Goal: Task Accomplishment & Management: Manage account settings

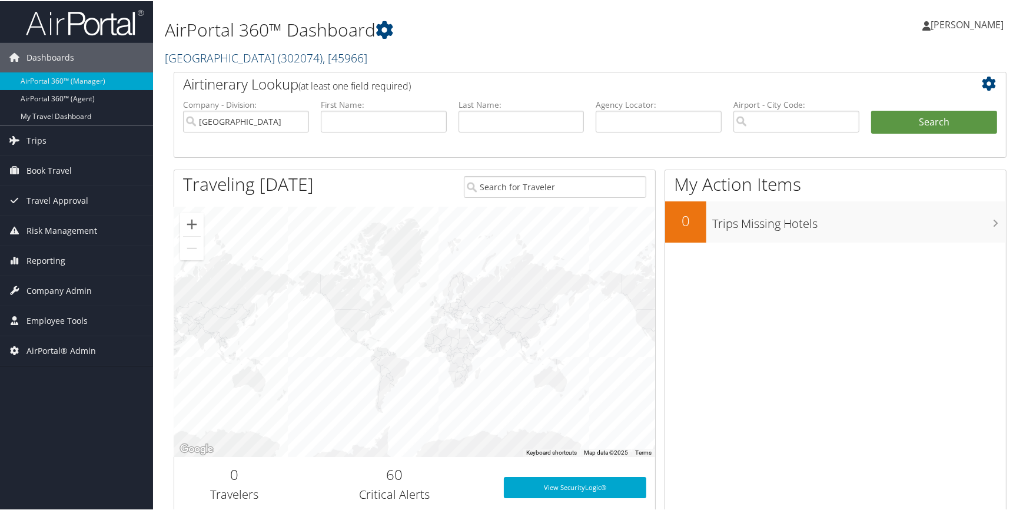
click at [228, 54] on link "[GEOGRAPHIC_DATA][DEMOGRAPHIC_DATA] ( 302074 ) , [ 45966 ]" at bounding box center [266, 57] width 203 height 16
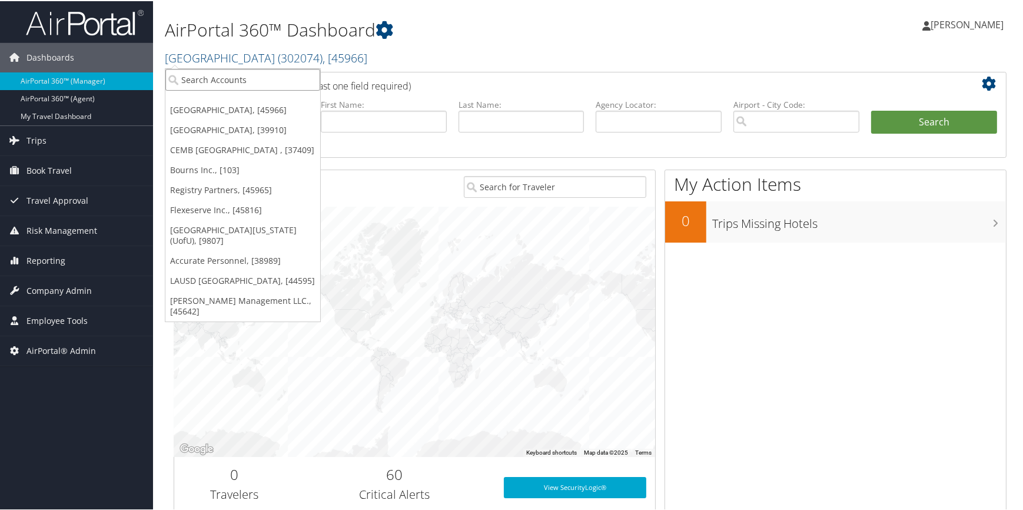
click at [221, 68] on input "search" at bounding box center [242, 79] width 155 height 22
type input "api"
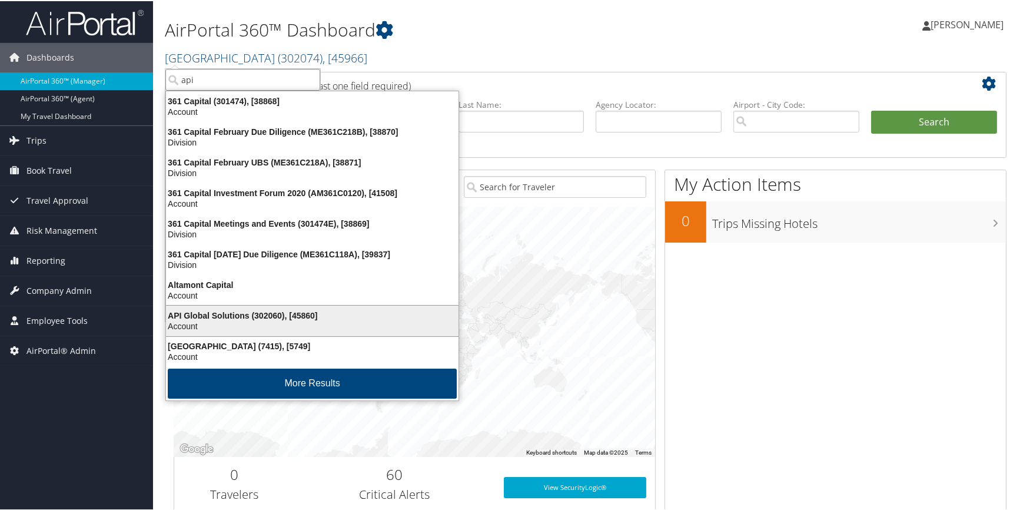
click at [236, 318] on div "API Global Solutions (302060), [45860]" at bounding box center [312, 314] width 307 height 11
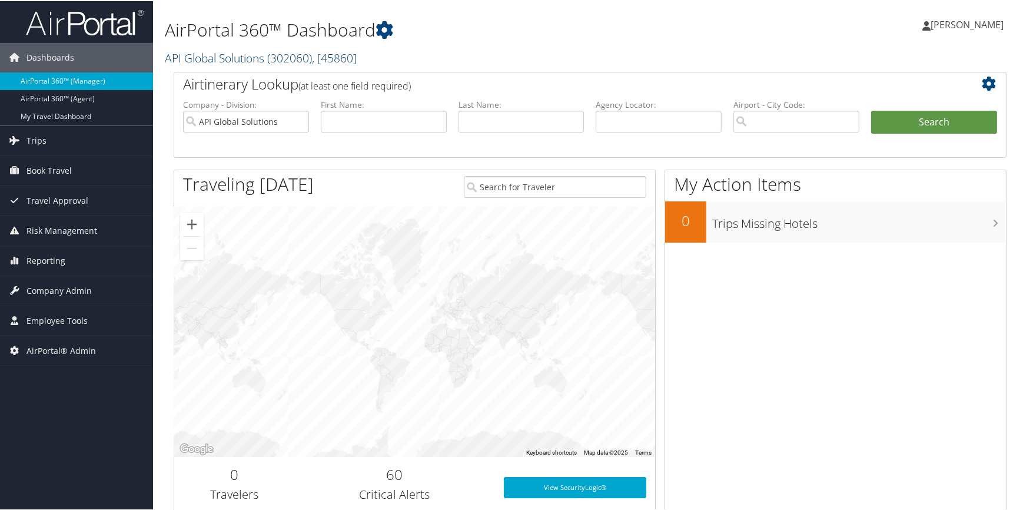
click at [204, 51] on link "API Global Solutions ( 302060 ) , [ 45860 ]" at bounding box center [261, 57] width 192 height 16
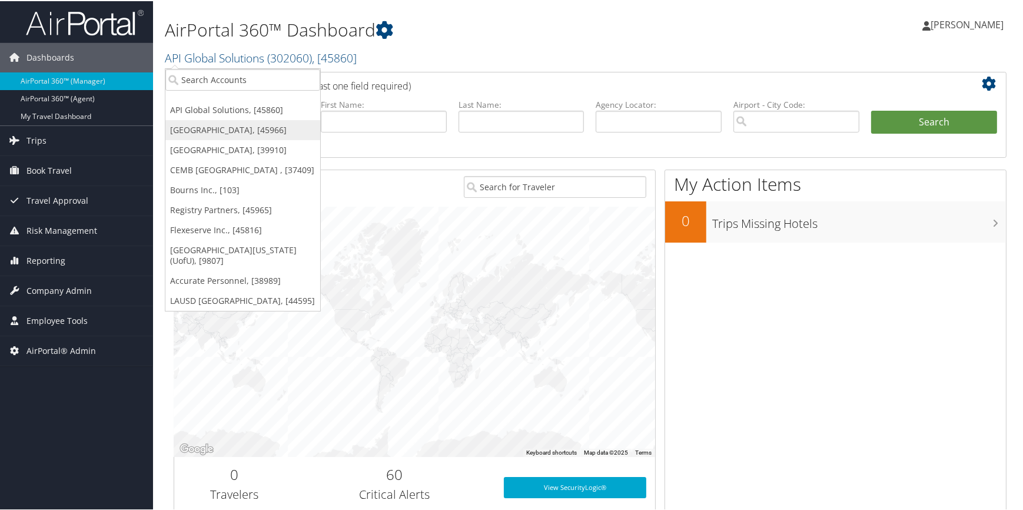
click at [204, 124] on link "[GEOGRAPHIC_DATA], [45966]" at bounding box center [242, 129] width 155 height 20
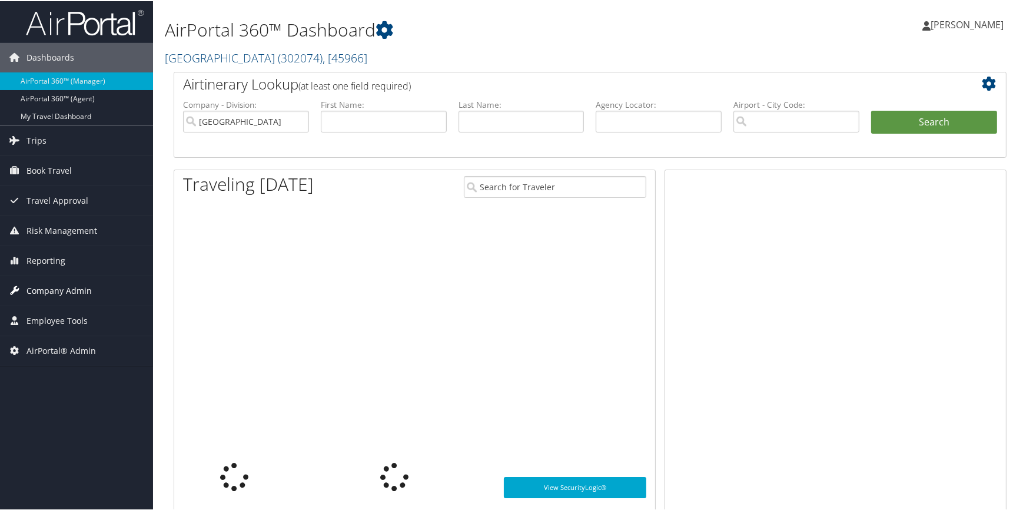
click at [81, 287] on span "Company Admin" at bounding box center [58, 289] width 65 height 29
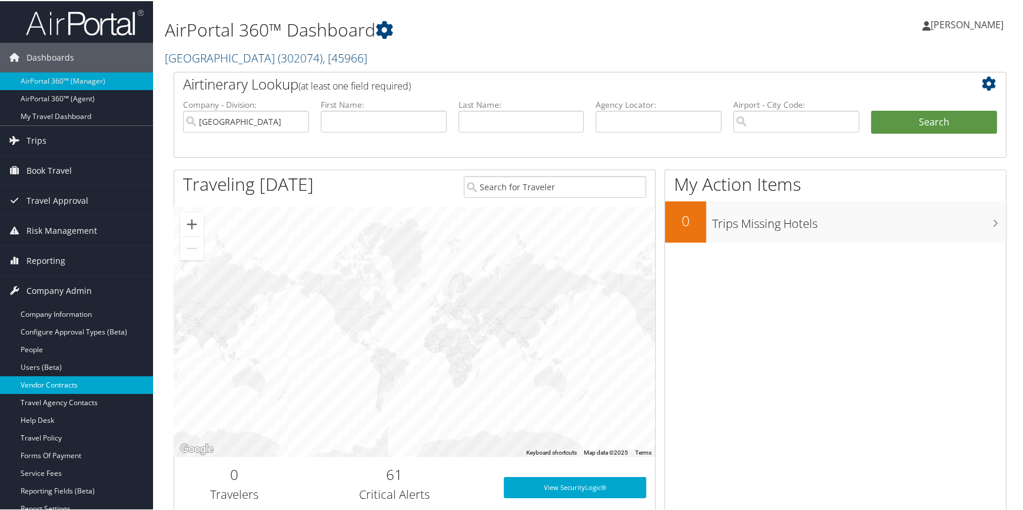
click at [77, 382] on link "Vendor Contracts" at bounding box center [76, 384] width 153 height 18
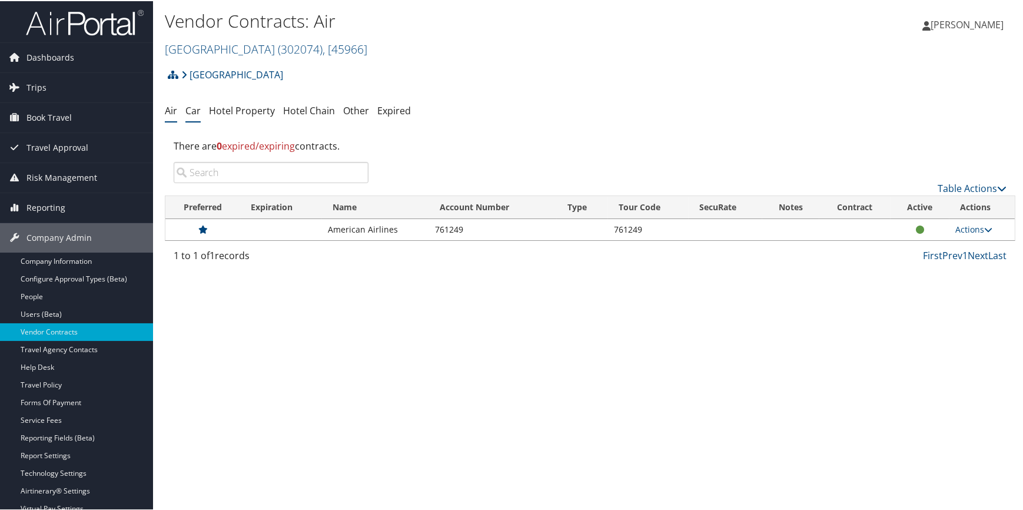
click at [191, 111] on link "Car" at bounding box center [192, 109] width 15 height 13
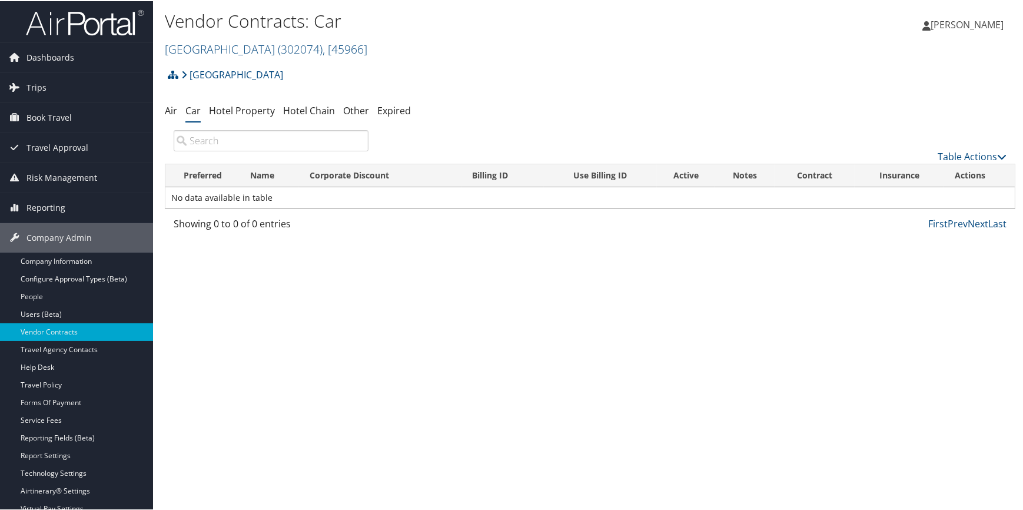
drag, startPoint x: 250, startPoint y: 53, endPoint x: 245, endPoint y: 59, distance: 8.4
click at [250, 53] on link "[GEOGRAPHIC_DATA][DEMOGRAPHIC_DATA] ( 302074 ) , [ 45966 ]" at bounding box center [266, 48] width 203 height 16
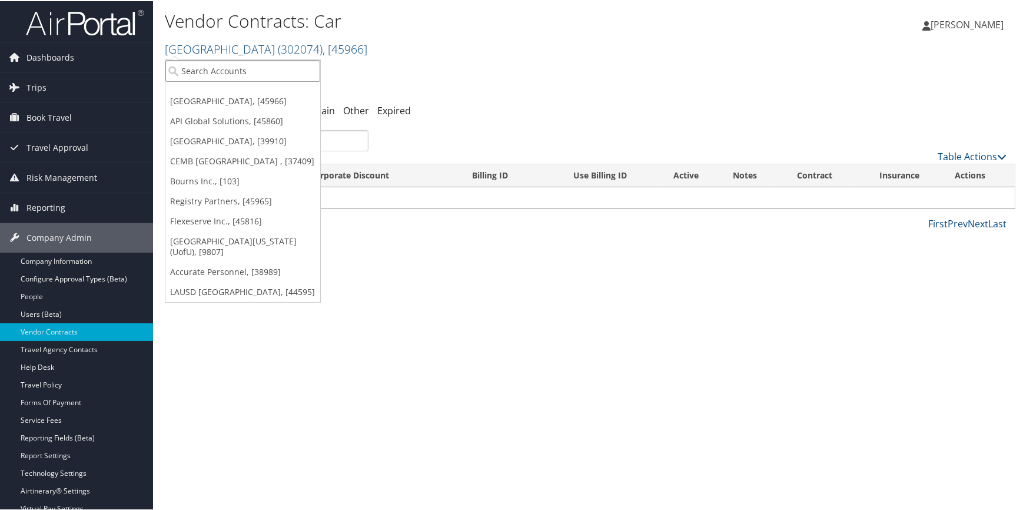
click at [238, 70] on input "search" at bounding box center [242, 70] width 155 height 22
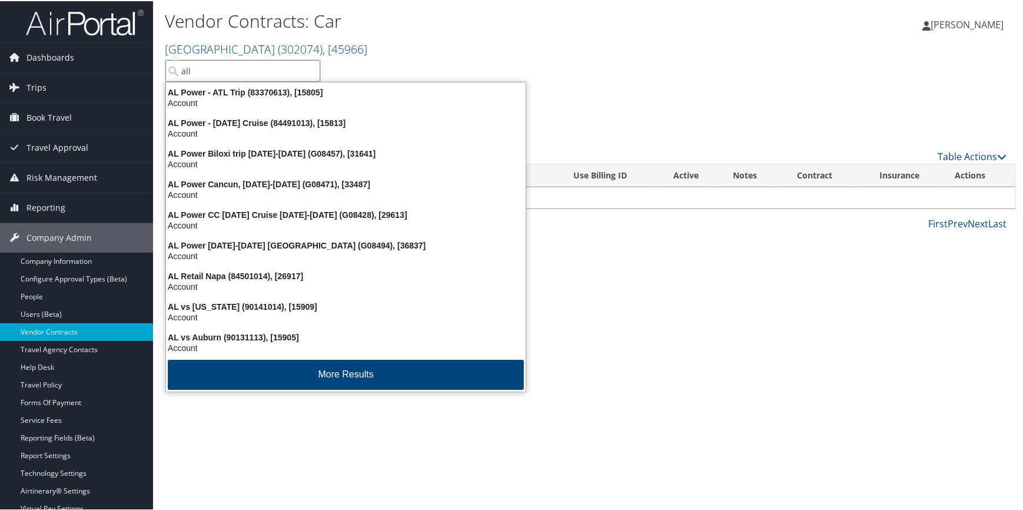
type input "allo"
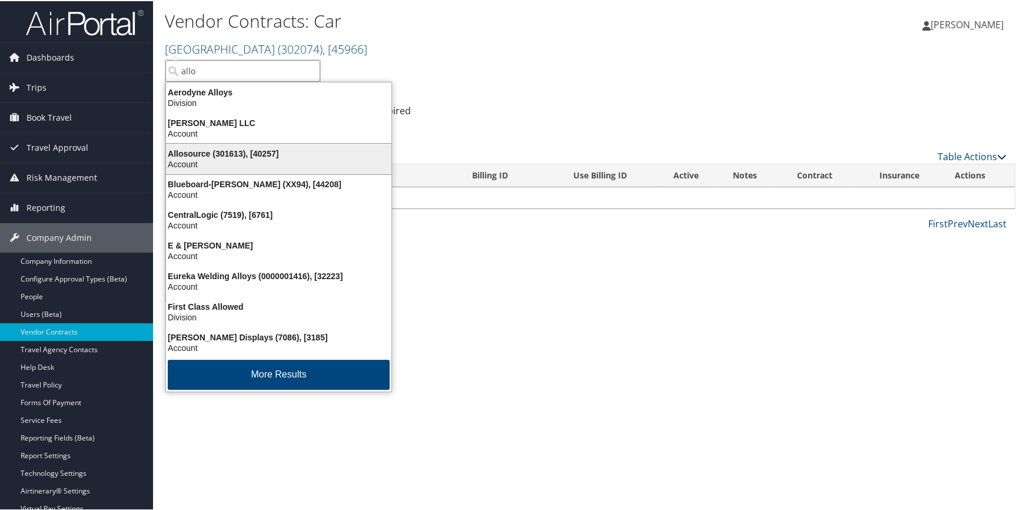
click at [198, 164] on div "Account" at bounding box center [279, 163] width 240 height 11
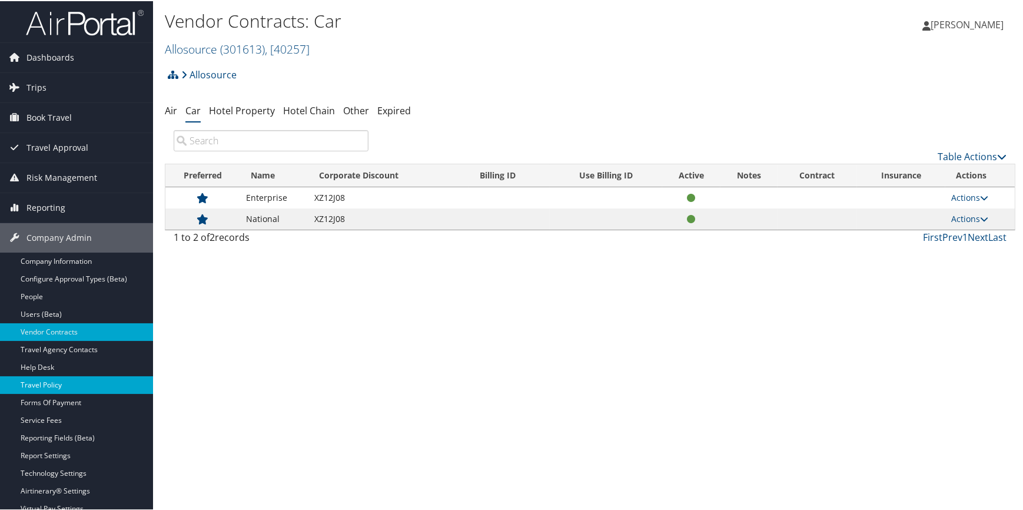
click at [65, 381] on link "Travel Policy" at bounding box center [76, 384] width 153 height 18
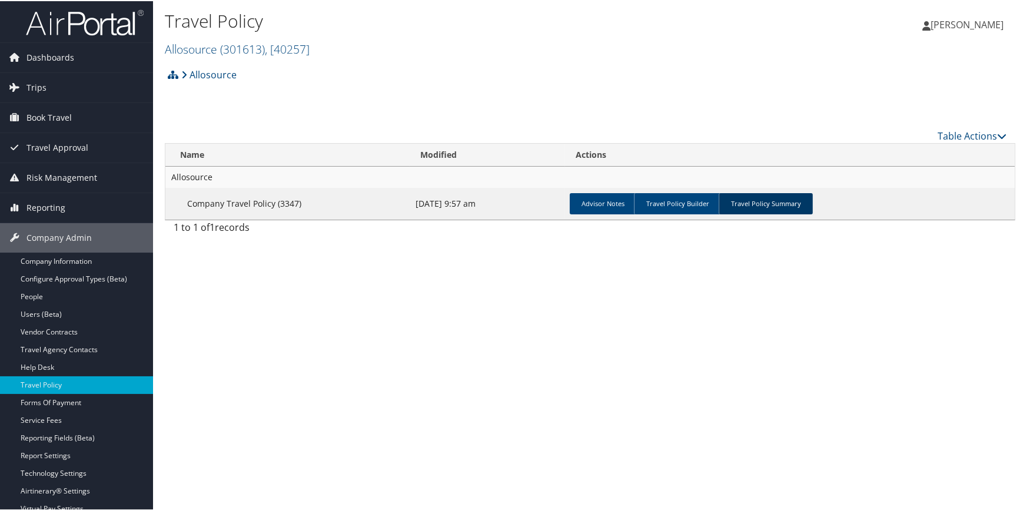
click at [771, 197] on link "Travel Policy Summary" at bounding box center [766, 202] width 94 height 21
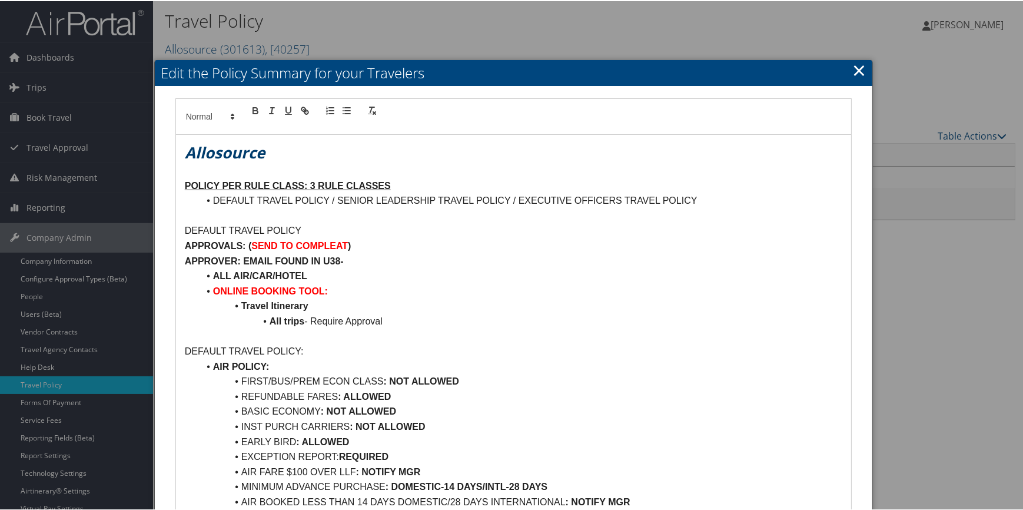
click at [949, 320] on div at bounding box center [514, 255] width 1028 height 510
click at [854, 65] on link "×" at bounding box center [860, 69] width 14 height 24
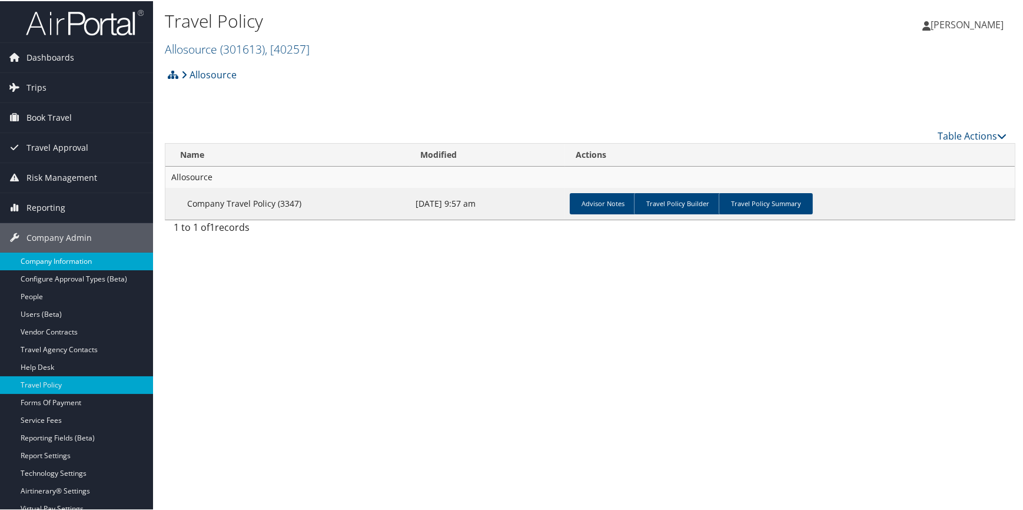
click at [71, 260] on link "Company Information" at bounding box center [76, 260] width 153 height 18
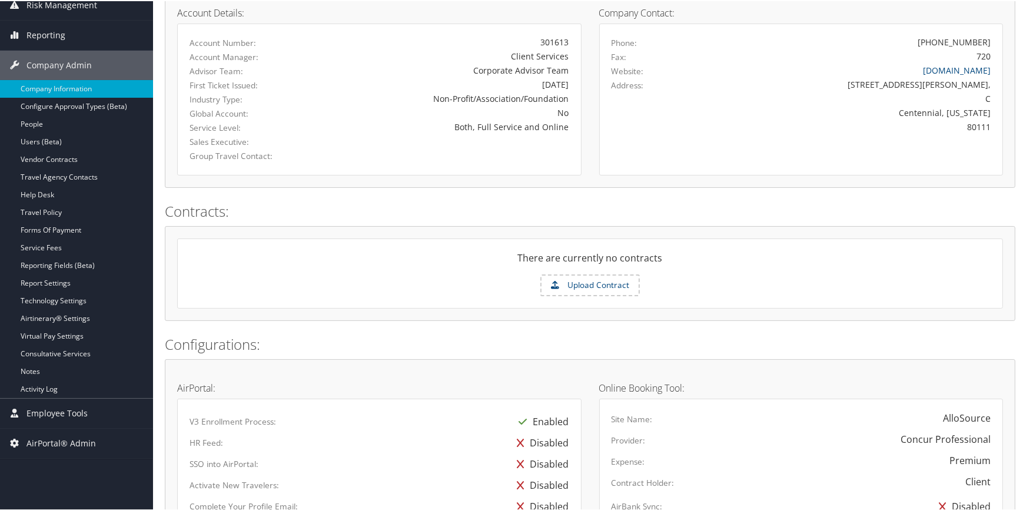
scroll to position [153, 0]
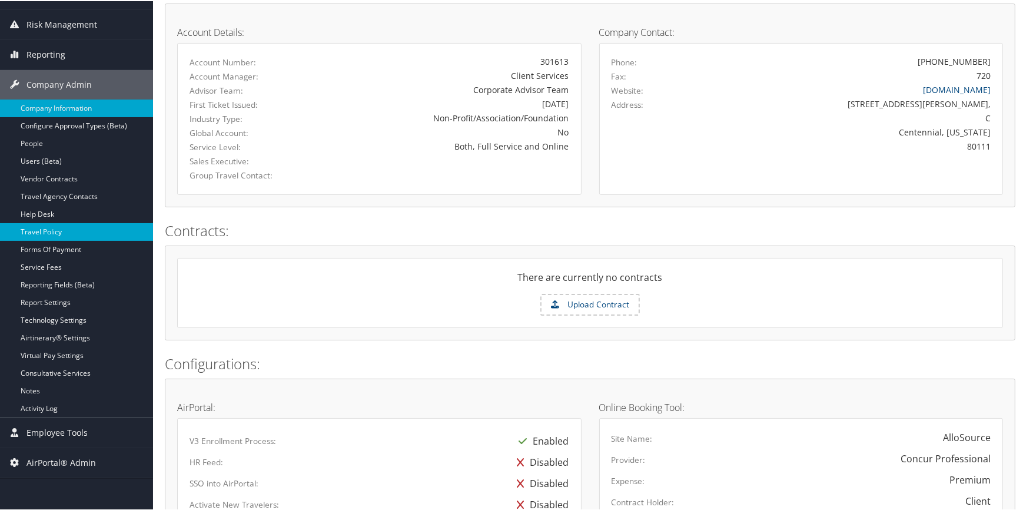
click at [72, 231] on link "Travel Policy" at bounding box center [76, 231] width 153 height 18
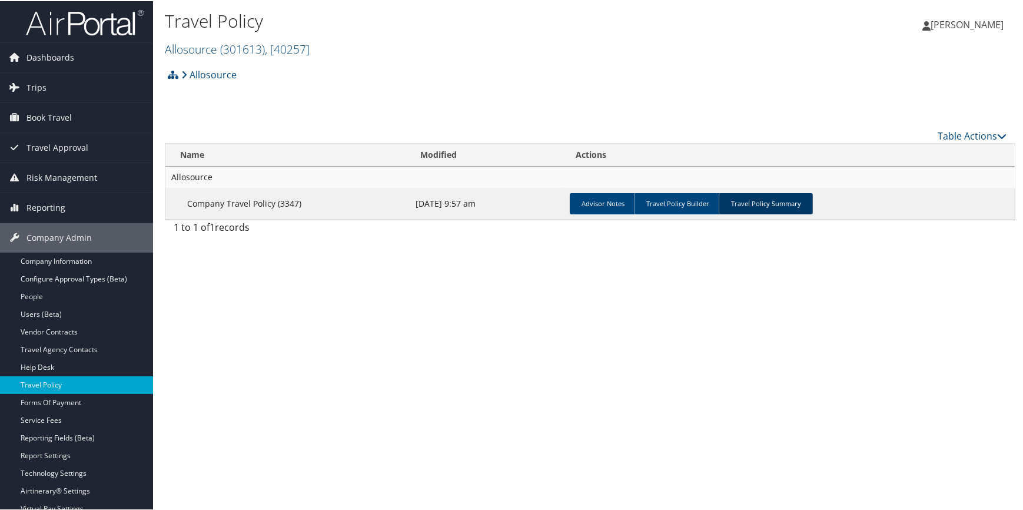
click at [771, 205] on link "Travel Policy Summary" at bounding box center [766, 202] width 94 height 21
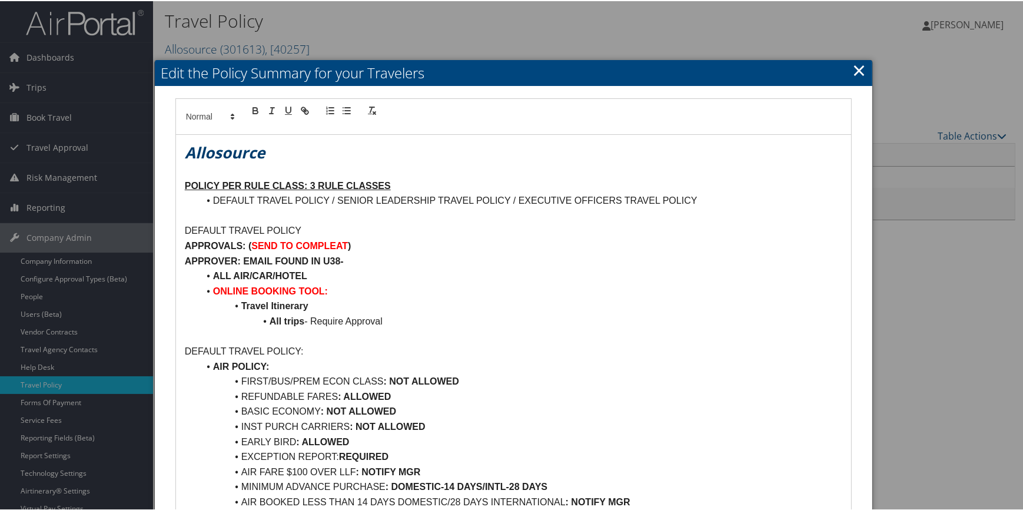
click at [854, 65] on link "×" at bounding box center [860, 69] width 14 height 24
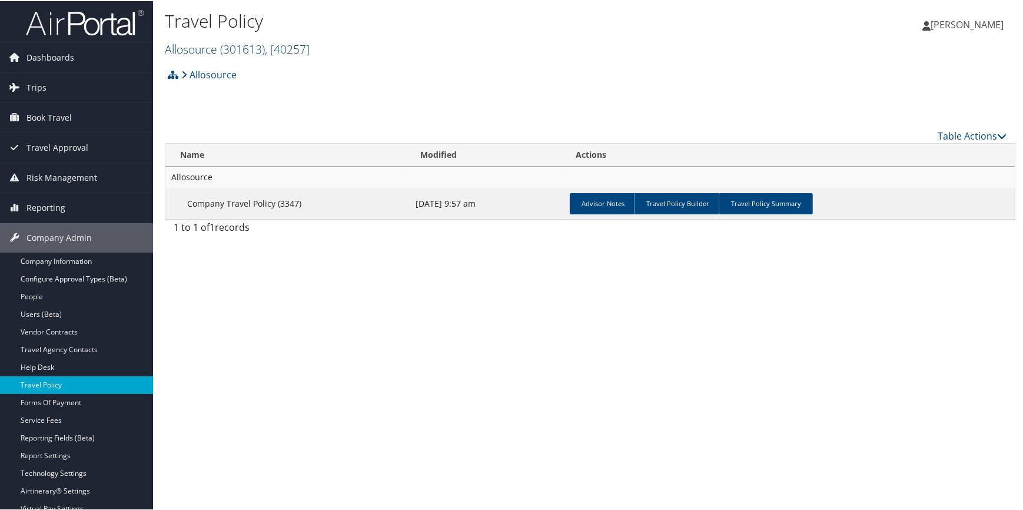
click at [260, 48] on span "( 301613 )" at bounding box center [242, 48] width 45 height 16
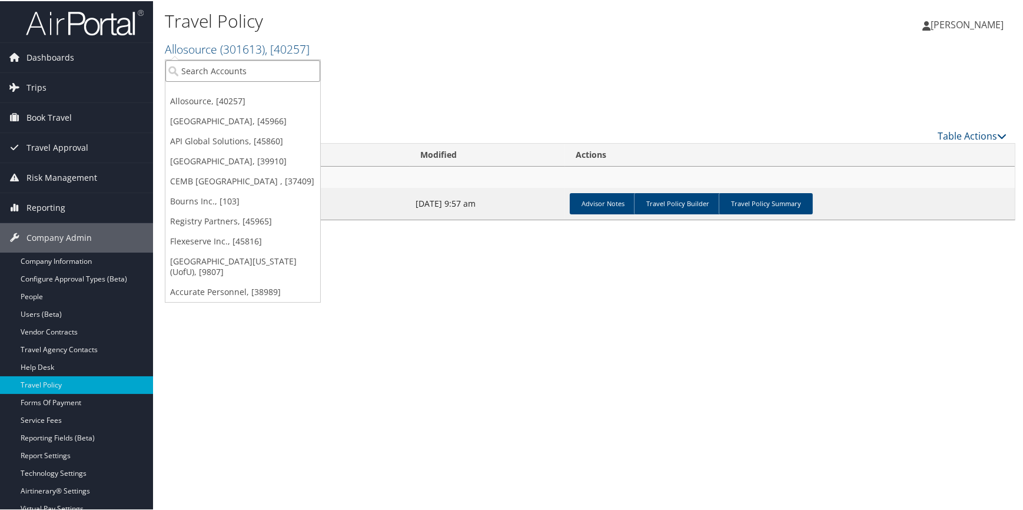
click at [244, 64] on input "search" at bounding box center [242, 70] width 155 height 22
click at [246, 112] on link "[GEOGRAPHIC_DATA], [45966]" at bounding box center [242, 120] width 155 height 20
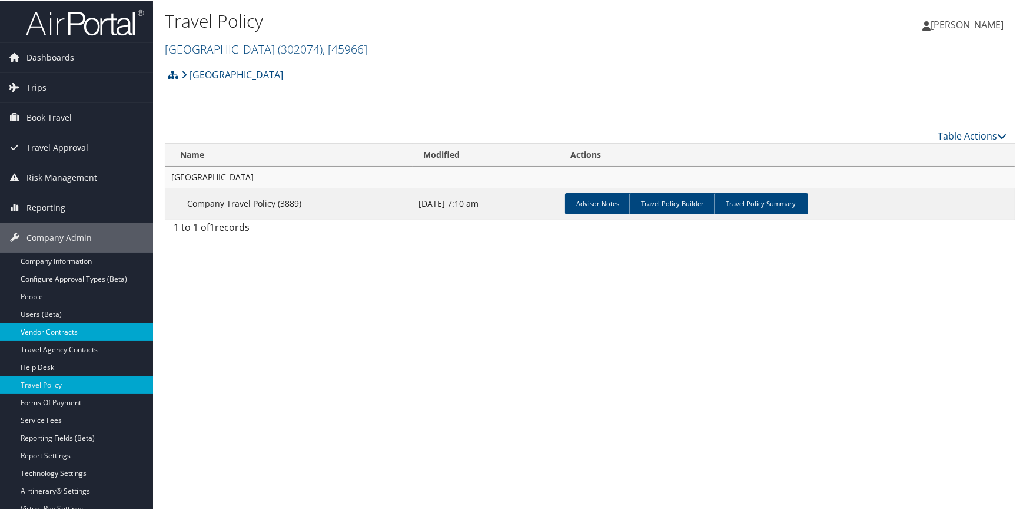
click at [90, 323] on link "Vendor Contracts" at bounding box center [76, 331] width 153 height 18
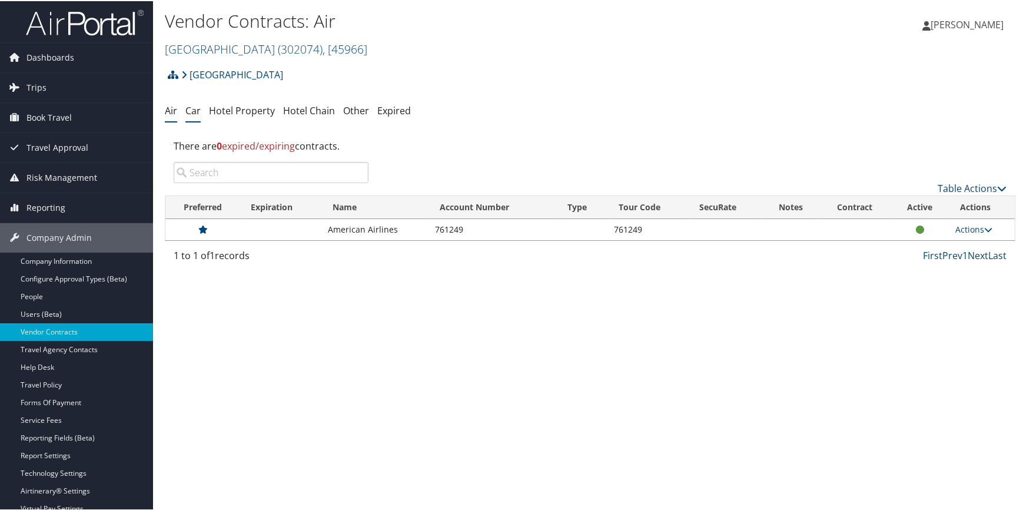
click at [200, 104] on link "Car" at bounding box center [192, 109] width 15 height 13
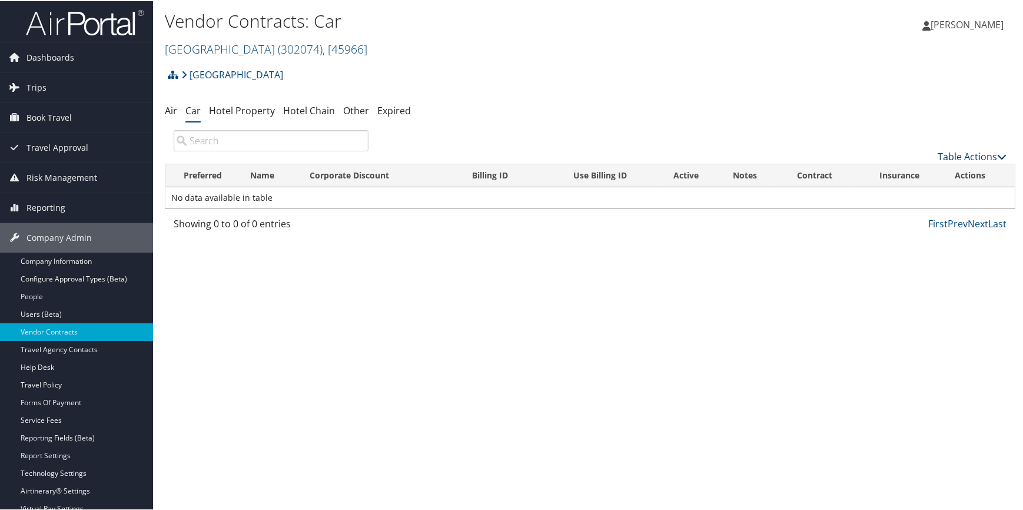
click at [948, 157] on link "Table Actions" at bounding box center [972, 155] width 69 height 13
click at [903, 168] on link "Add New Contract" at bounding box center [933, 174] width 155 height 20
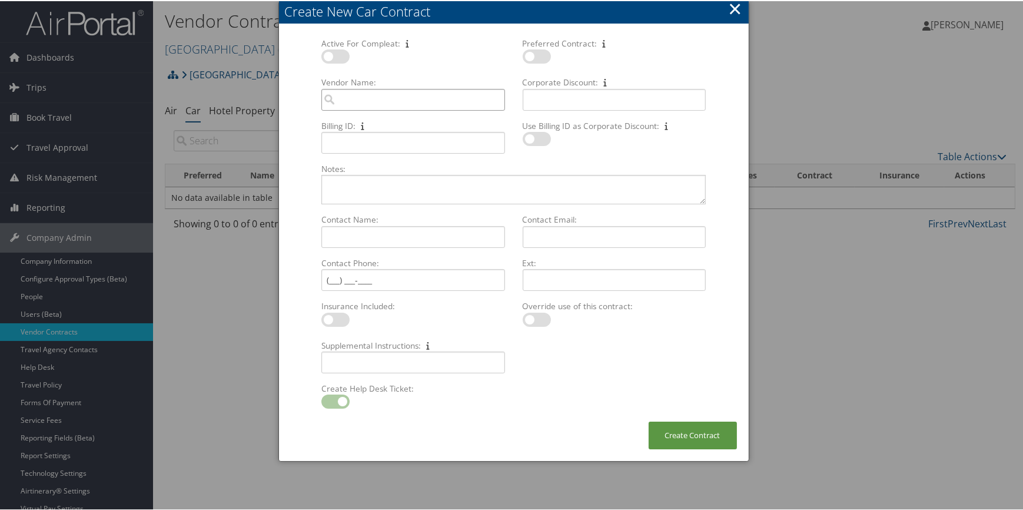
click at [350, 93] on input "Vendor Name: Multiple values The selected items contain different values for th…" at bounding box center [413, 99] width 183 height 22
click at [350, 127] on div "CarVendor" at bounding box center [413, 133] width 178 height 12
type input "Enterprise"
click at [551, 90] on input "Corporate Discount: Multiple values The selected items contain different values…" at bounding box center [614, 99] width 183 height 22
paste input "XZ65059"
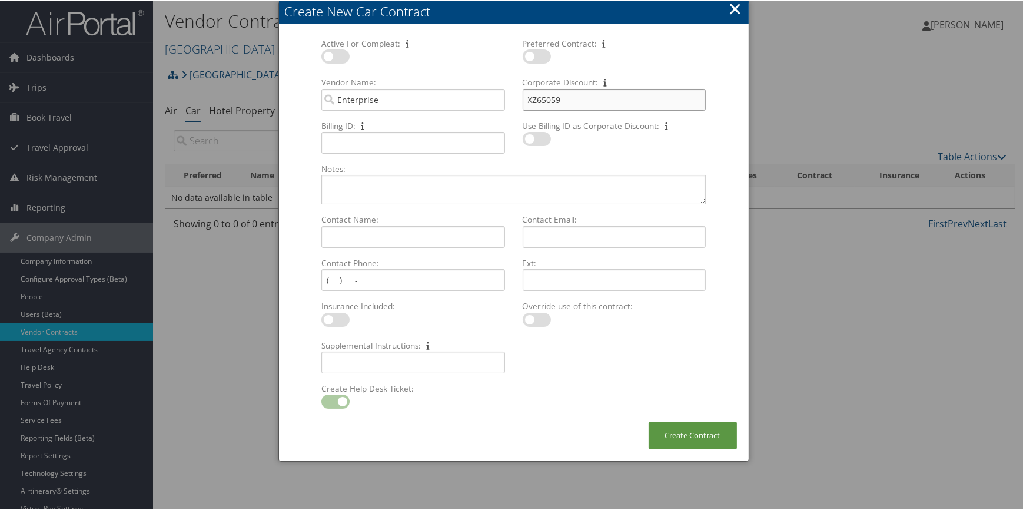
type input "XZ65059"
click at [342, 57] on label at bounding box center [336, 55] width 28 height 14
click at [335, 57] on input "checkbox" at bounding box center [331, 58] width 8 height 8
checkbox input "true"
click at [535, 57] on label at bounding box center [537, 55] width 28 height 14
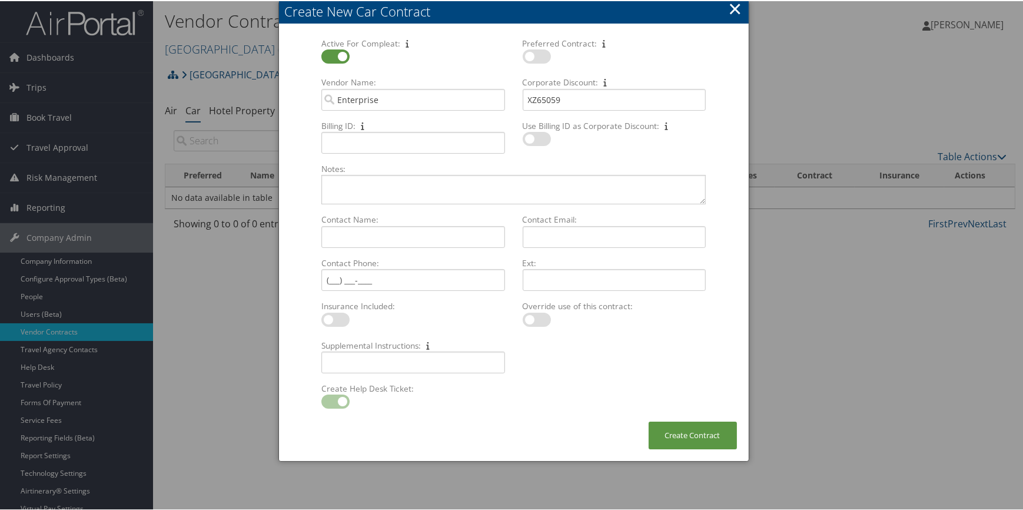
click at [535, 57] on input "checkbox" at bounding box center [533, 58] width 8 height 8
checkbox input "true"
click at [696, 425] on button "Create Contract" at bounding box center [693, 434] width 88 height 28
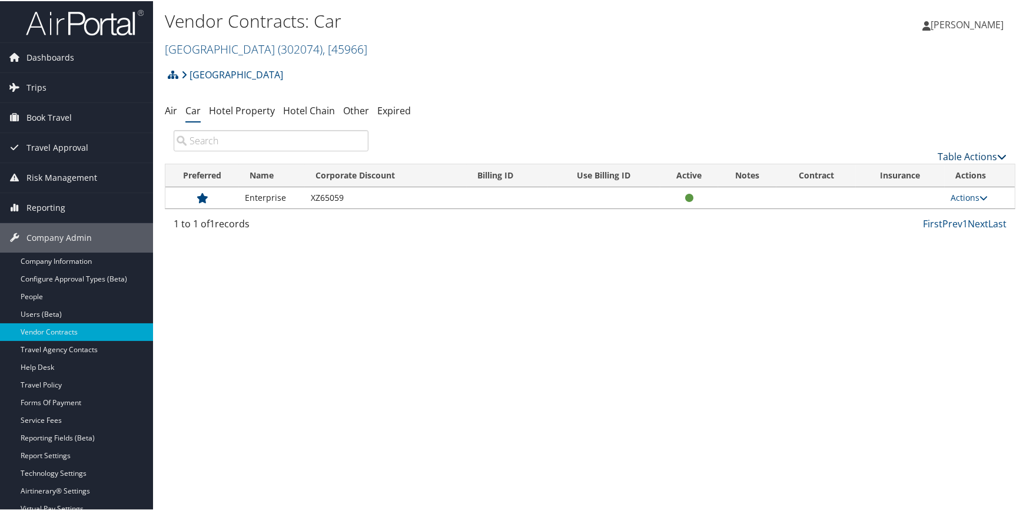
click at [942, 153] on link "Table Actions" at bounding box center [972, 155] width 69 height 13
click at [903, 174] on link "Add New Contract" at bounding box center [933, 174] width 155 height 20
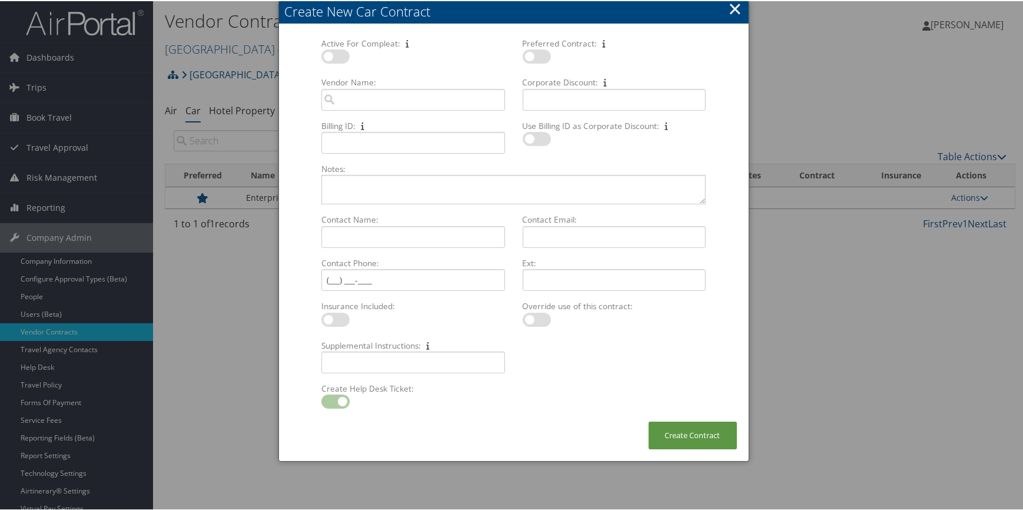
click at [333, 55] on label at bounding box center [336, 55] width 28 height 14
click at [333, 55] on input "checkbox" at bounding box center [331, 58] width 8 height 8
checkbox input "true"
click at [540, 52] on label at bounding box center [537, 55] width 28 height 14
click at [536, 54] on input "checkbox" at bounding box center [533, 58] width 8 height 8
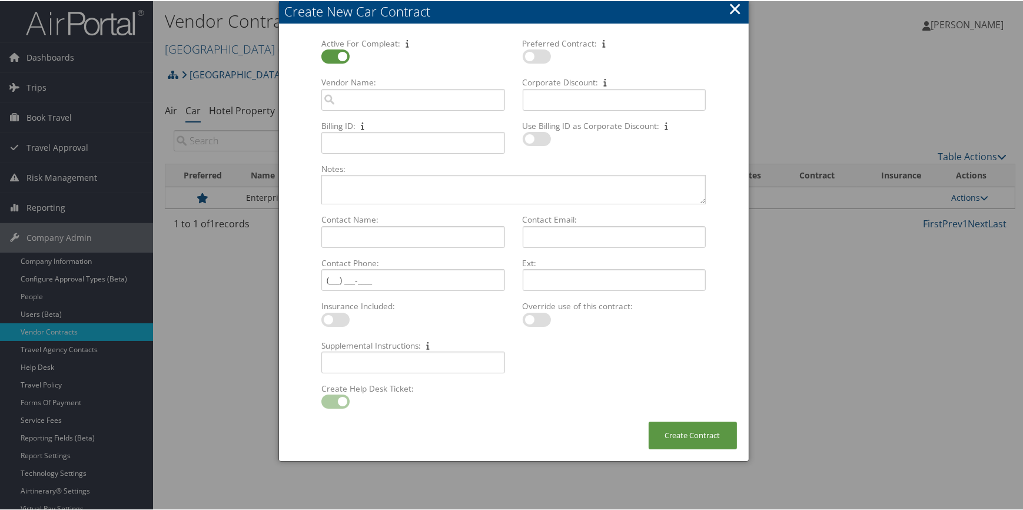
checkbox input "true"
click at [354, 100] on input "Vendor Name: Multiple values The selected items contain different values for th…" at bounding box center [413, 99] width 183 height 22
click at [353, 115] on div "National (ZL)" at bounding box center [413, 120] width 178 height 12
type input "National"
click at [567, 104] on input "Corporate Discount: Multiple values The selected items contain different values…" at bounding box center [614, 99] width 183 height 22
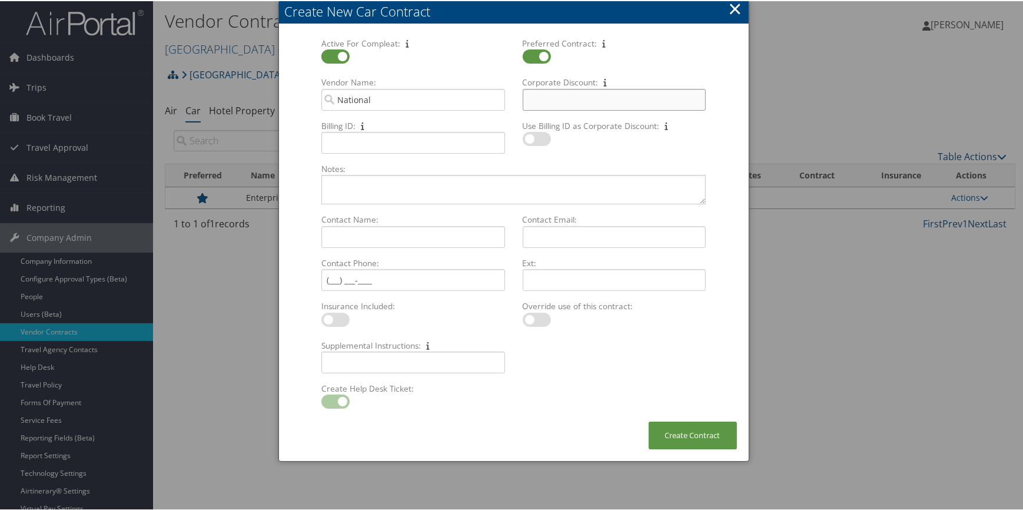
paste input "XZ65059"
type input "XZ65059"
click at [677, 435] on button "Create Contract" at bounding box center [693, 434] width 88 height 28
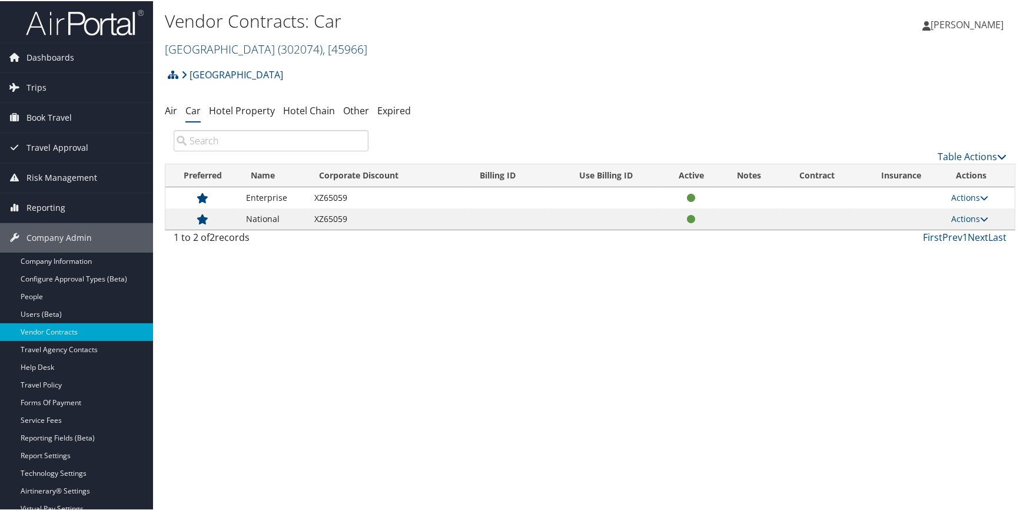
click at [310, 52] on span "( 302074 )" at bounding box center [300, 48] width 45 height 16
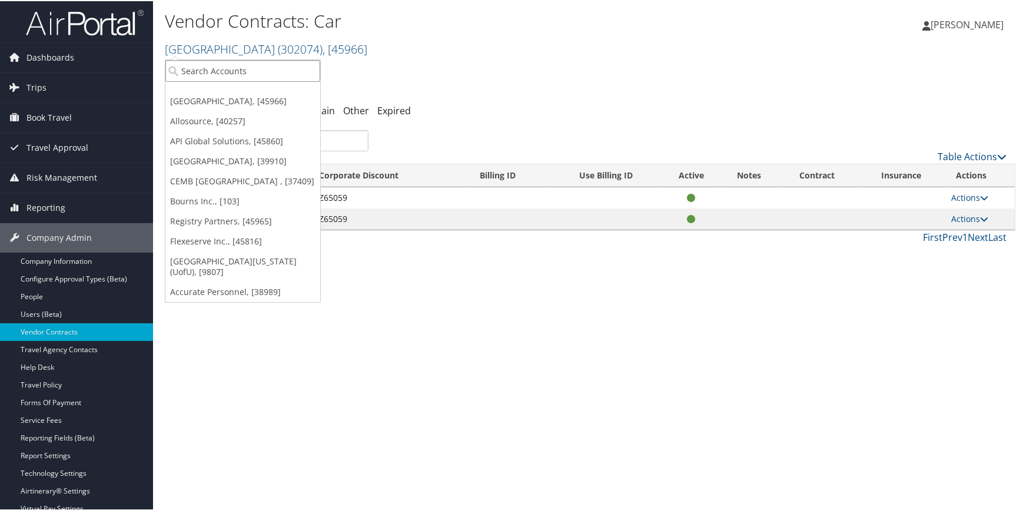
click at [286, 67] on input "search" at bounding box center [242, 70] width 155 height 22
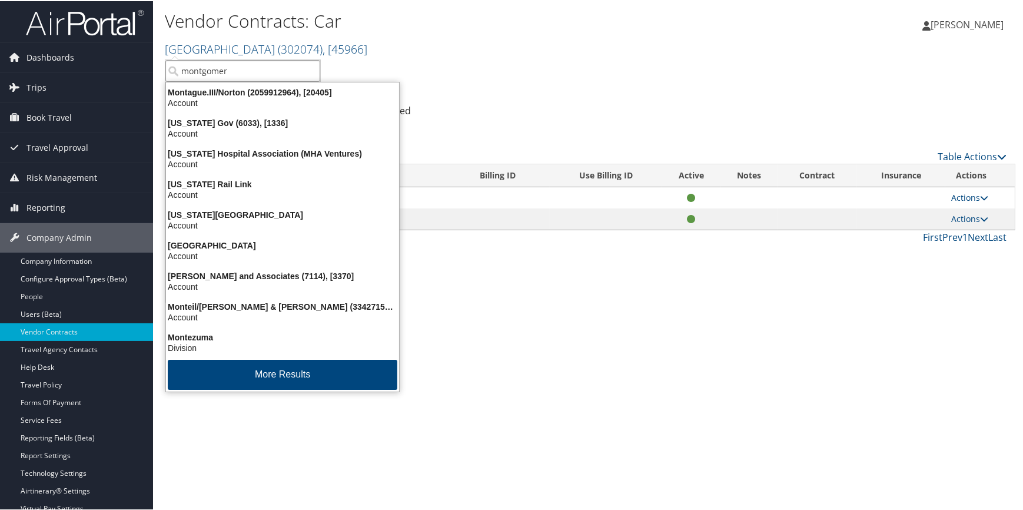
type input "montgomery"
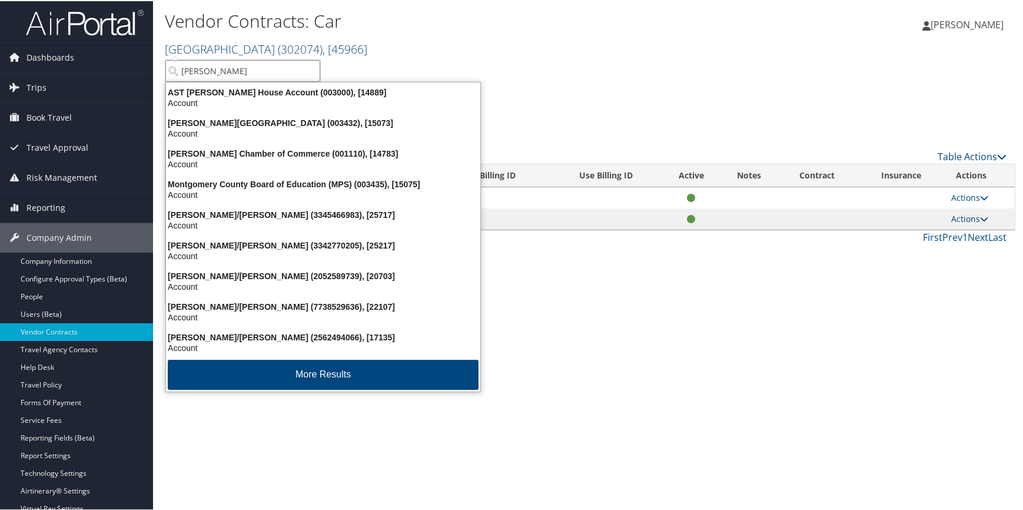
drag, startPoint x: 249, startPoint y: 69, endPoint x: 186, endPoint y: 70, distance: 62.4
click at [186, 70] on input "montgomery" at bounding box center [242, 70] width 155 height 22
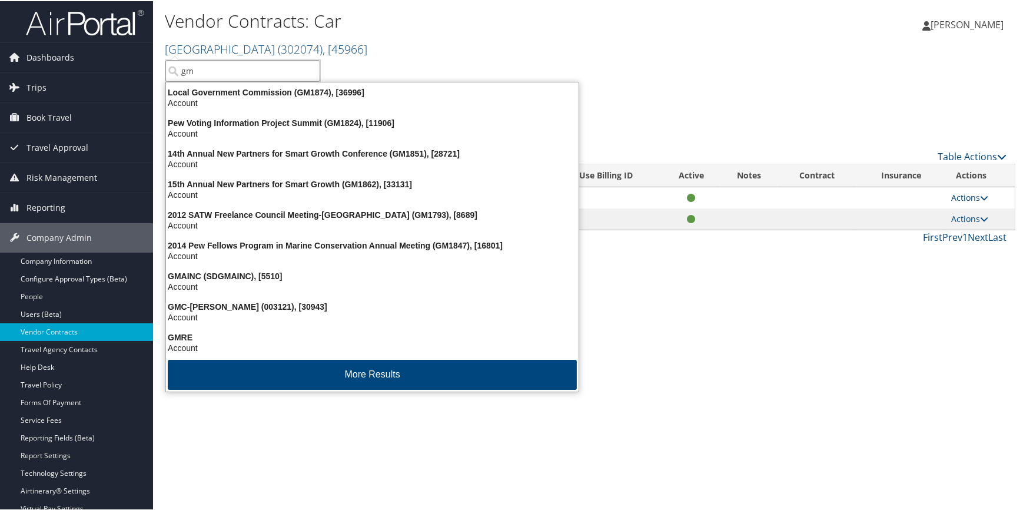
type input "g"
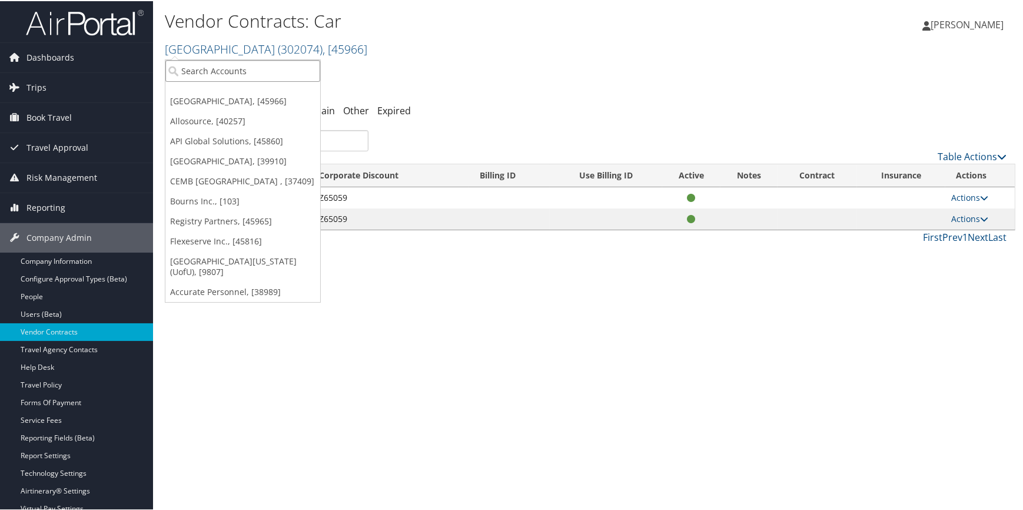
type input "g"
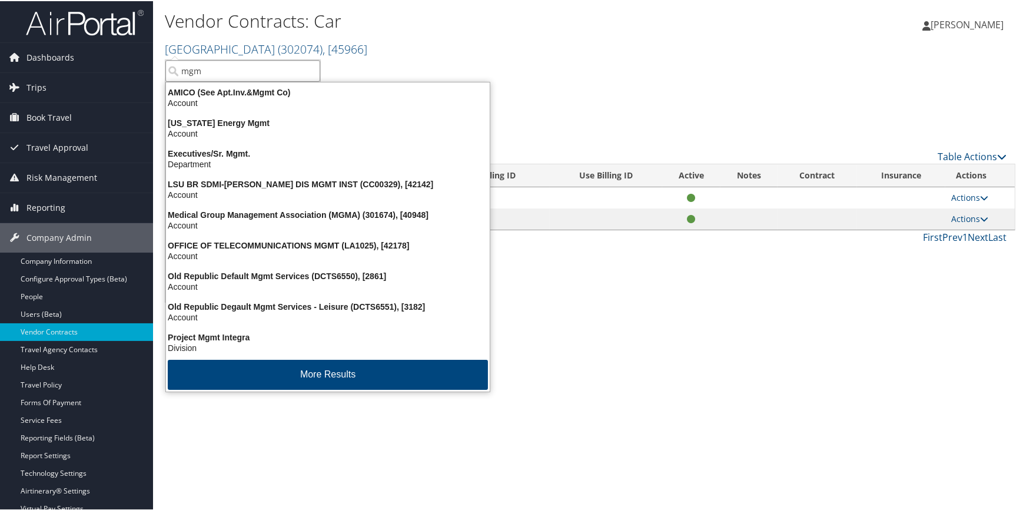
type input "mgm"
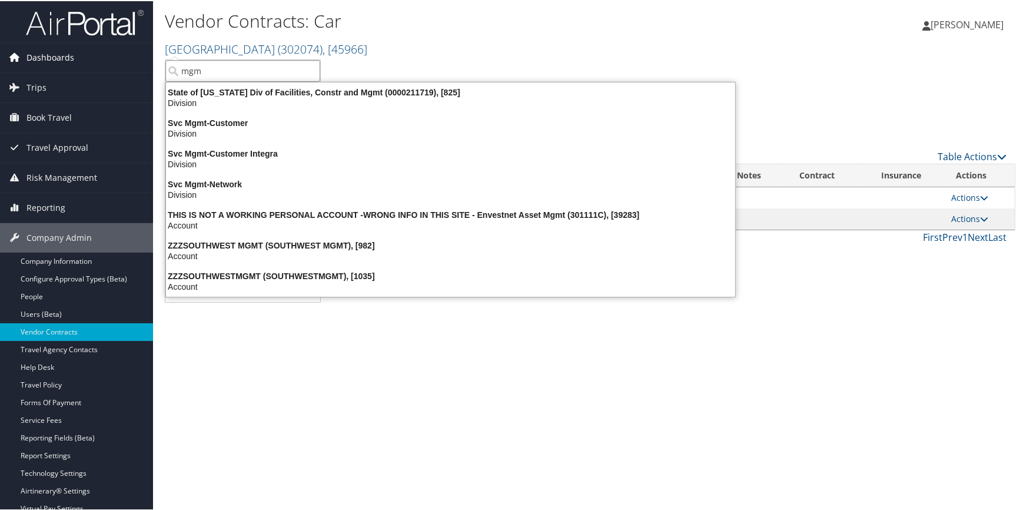
drag, startPoint x: 212, startPoint y: 72, endPoint x: 149, endPoint y: 64, distance: 63.5
click at [149, 64] on div "Dashboards AirPortal 360™ (Manager) AirPortal 360™ (Agent) My Travel Dashboard …" at bounding box center [514, 255] width 1028 height 510
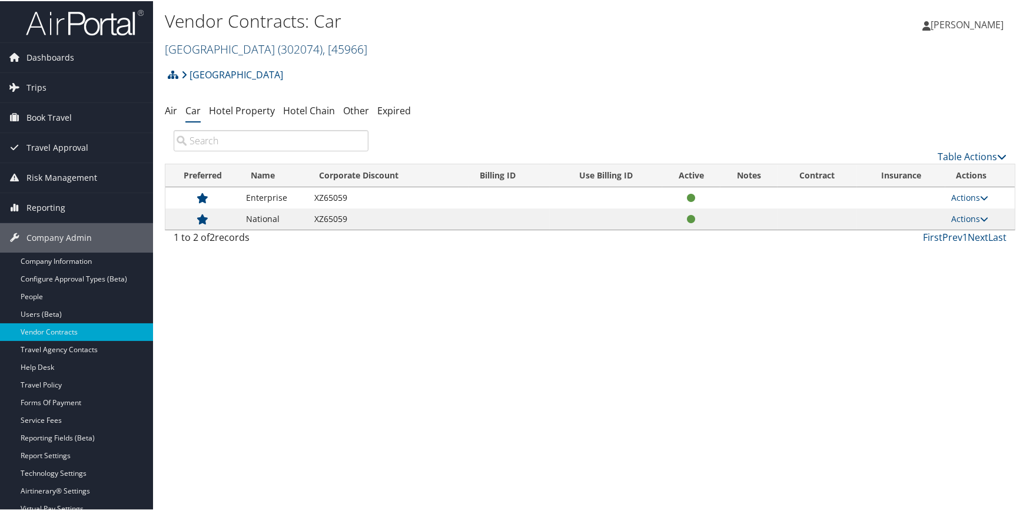
click at [206, 43] on link "Abilene Christian University ( 302074 ) , [ 45966 ]" at bounding box center [266, 48] width 203 height 16
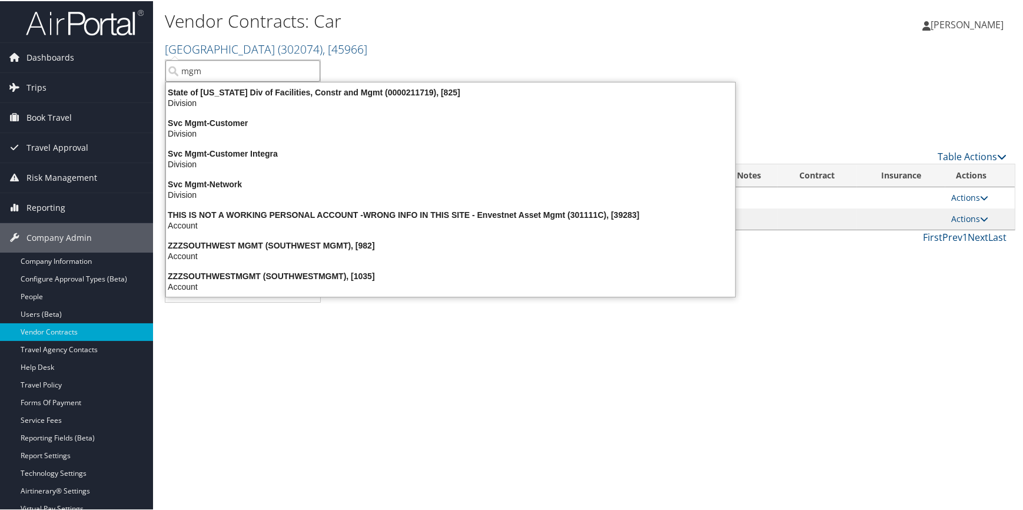
click at [204, 59] on input "mgm" at bounding box center [242, 70] width 155 height 22
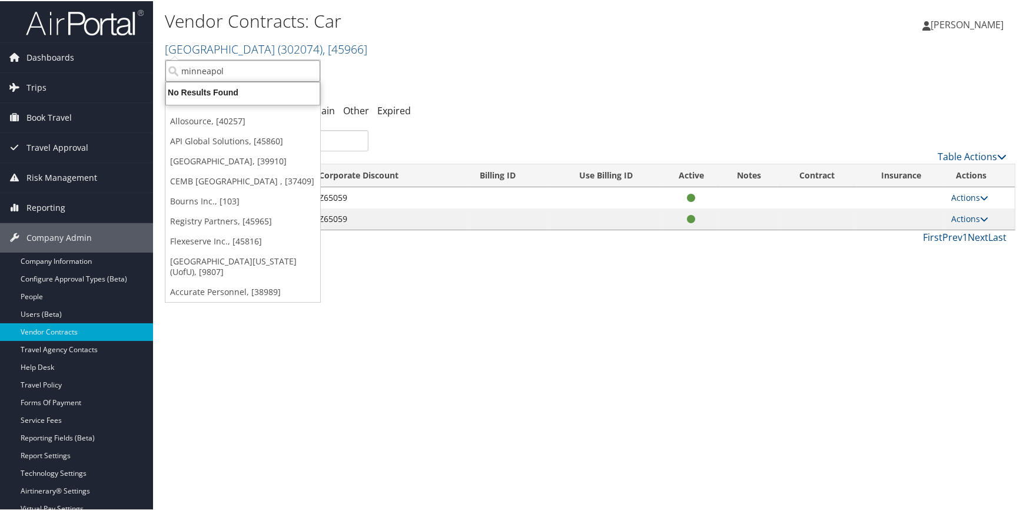
type input "minneapoli"
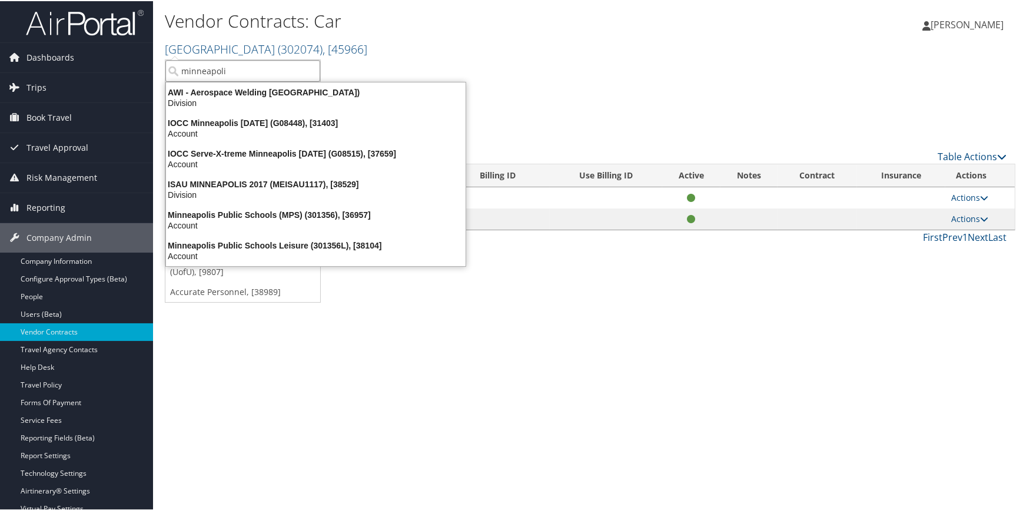
drag, startPoint x: 247, startPoint y: 75, endPoint x: 178, endPoint y: 75, distance: 68.9
click at [178, 75] on input "minneapoli" at bounding box center [242, 70] width 155 height 22
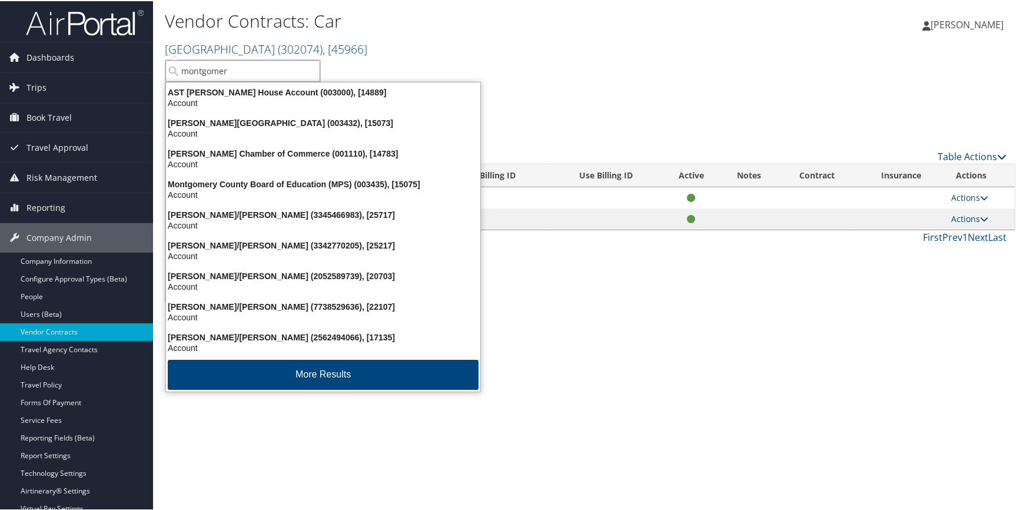
type input "montgomery"
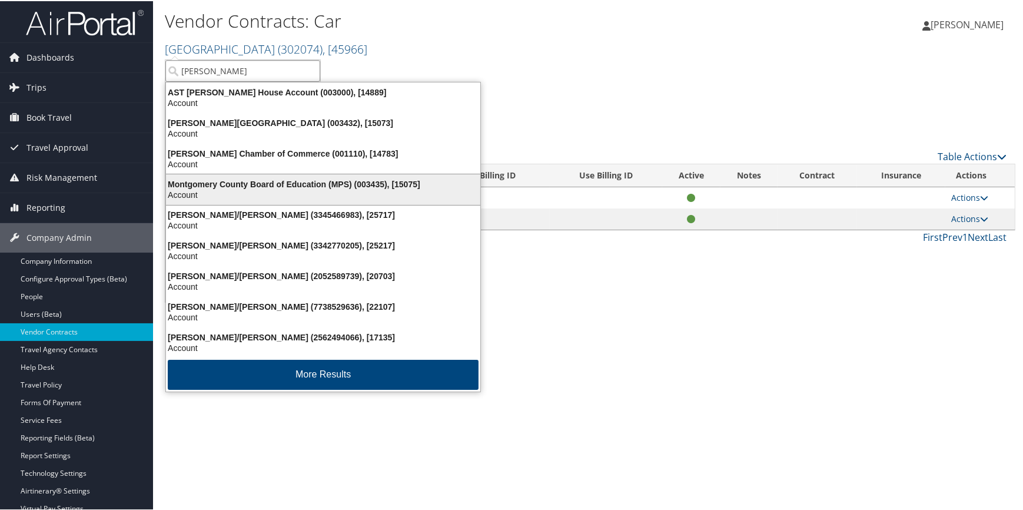
click at [215, 179] on div "Montgomery County Board of Education (MPS) (003435), [15075]" at bounding box center [323, 183] width 329 height 11
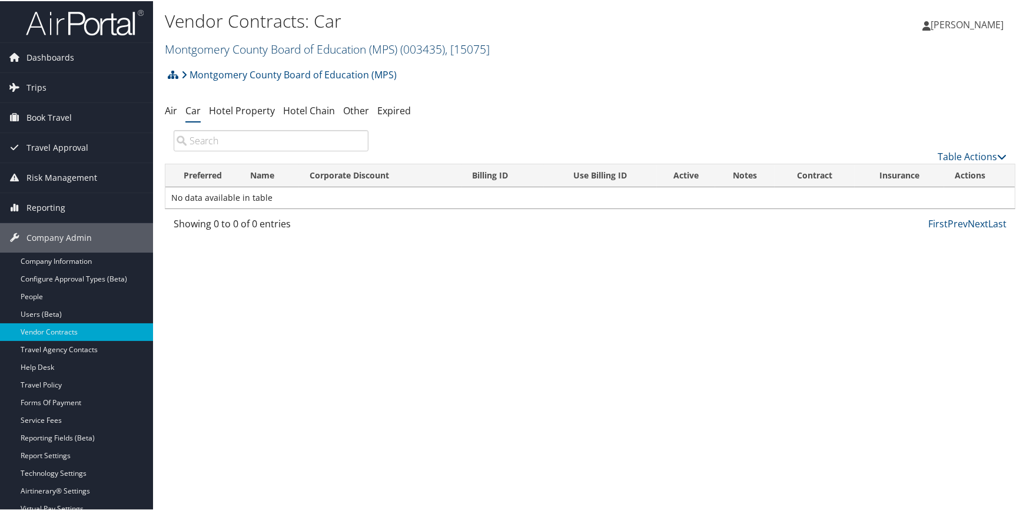
click at [254, 47] on link "Montgomery County Board of Education (MPS) ( 003435 ) , [ 15075 ]" at bounding box center [327, 48] width 325 height 16
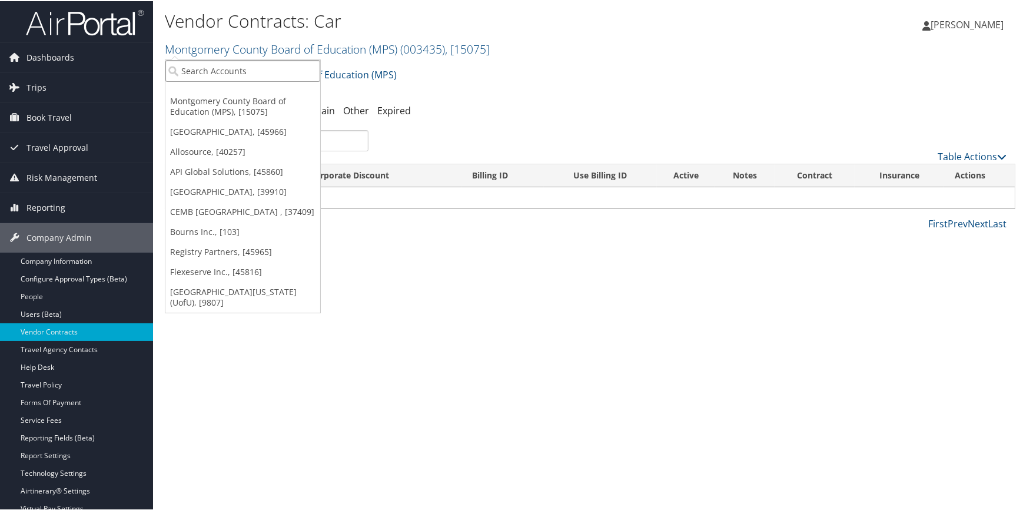
click at [241, 69] on input "search" at bounding box center [242, 70] width 155 height 22
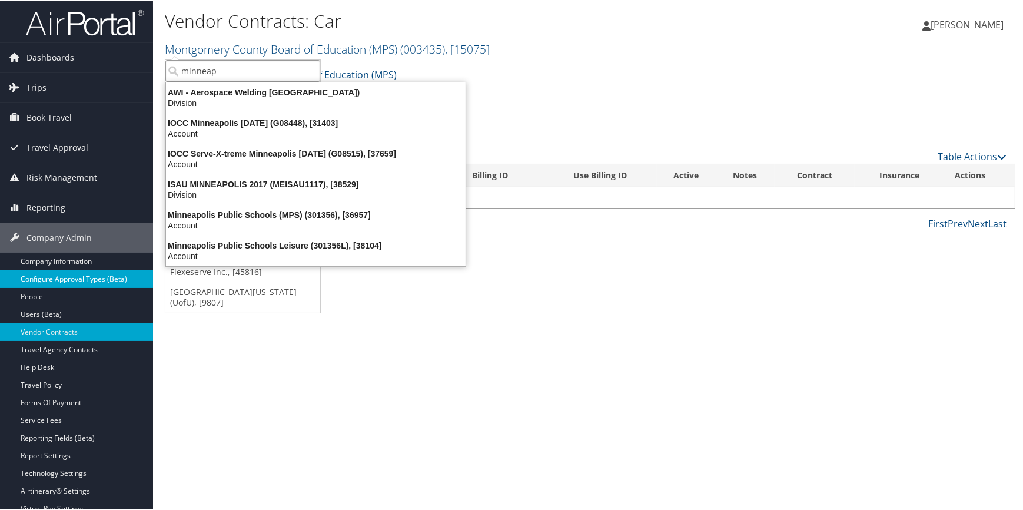
type input "minneap"
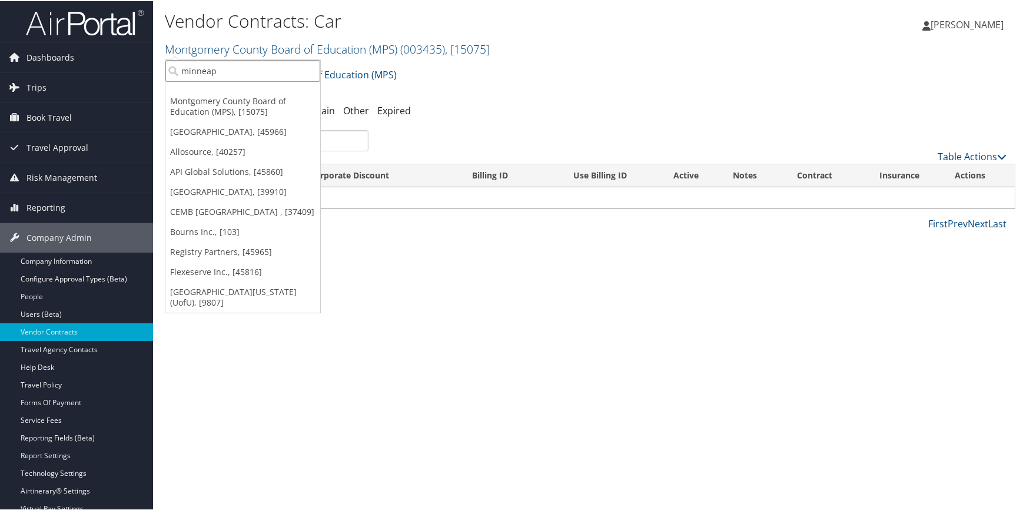
click at [265, 71] on input "minneap" at bounding box center [242, 70] width 155 height 22
click at [265, 71] on input "search" at bounding box center [242, 70] width 155 height 22
click at [466, 88] on div "Montgomery County Board of Education (MPS) Account Structure Montgomery County …" at bounding box center [590, 78] width 851 height 32
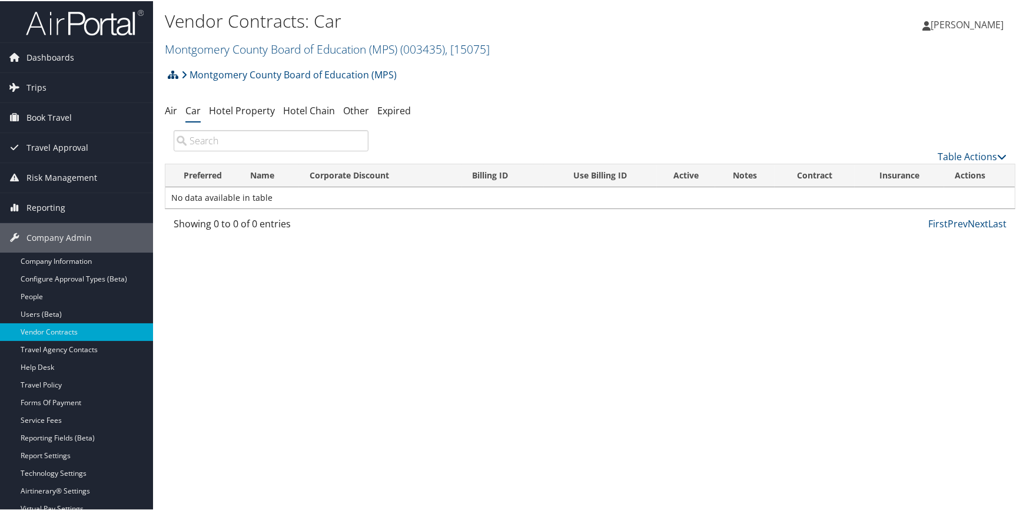
click at [171, 74] on icon at bounding box center [173, 73] width 11 height 9
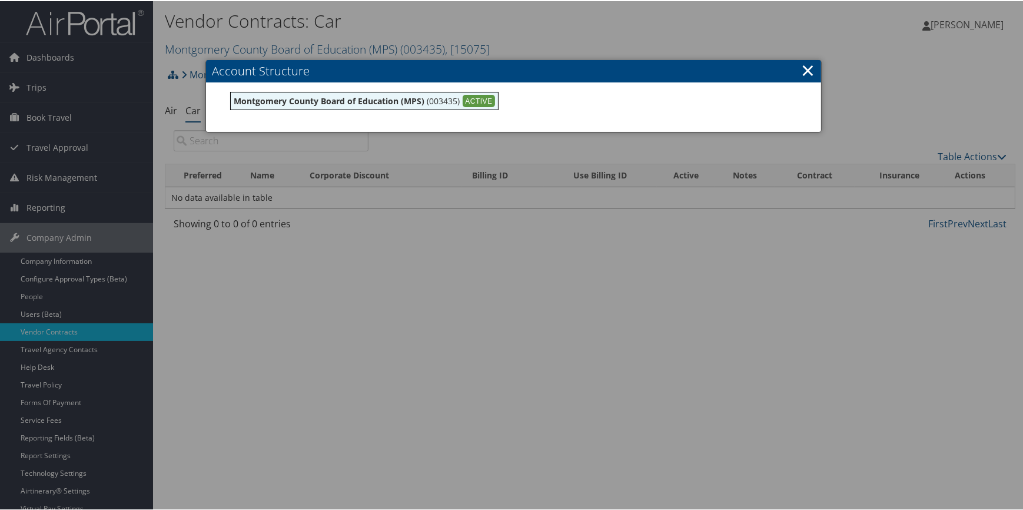
click at [338, 261] on div at bounding box center [514, 255] width 1028 height 510
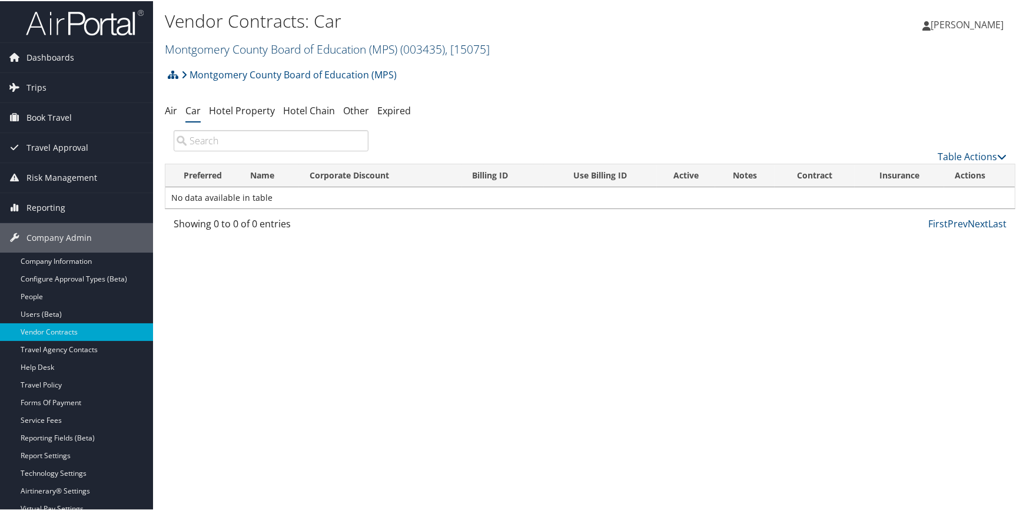
click at [251, 49] on link "Montgomery County Board of Education (MPS) ( 003435 ) , [ 15075 ]" at bounding box center [327, 48] width 325 height 16
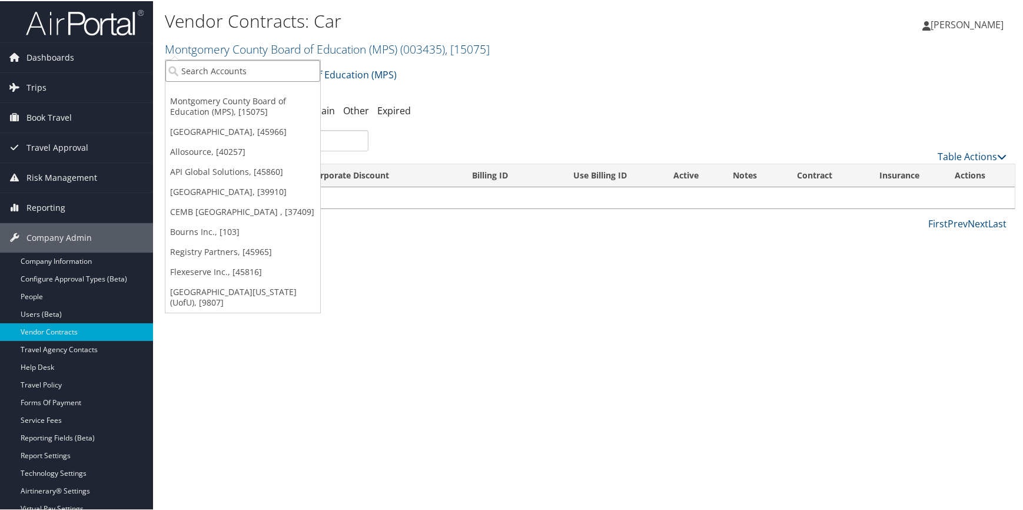
click at [243, 64] on input "search" at bounding box center [242, 70] width 155 height 22
click at [72, 295] on link "People" at bounding box center [76, 296] width 153 height 18
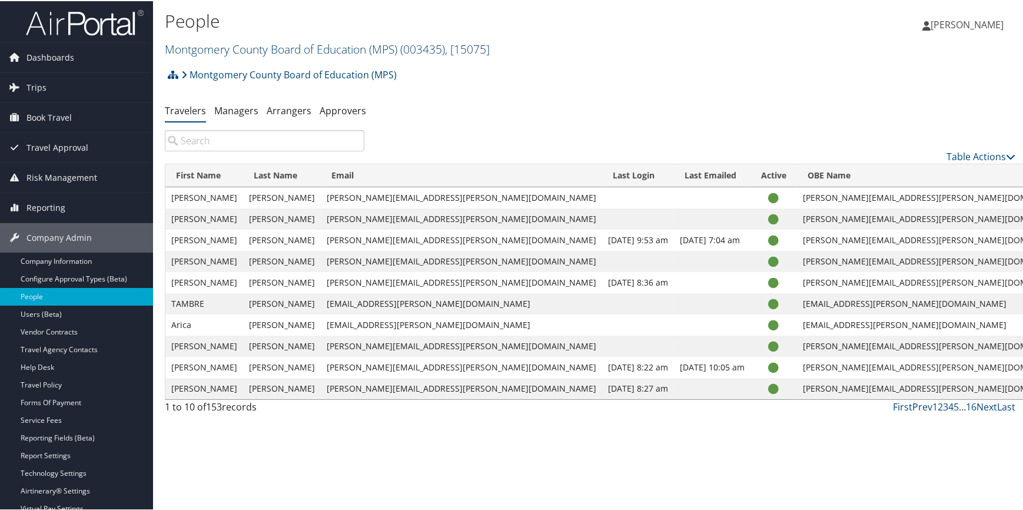
click at [259, 43] on link "Montgomery County Board of Education (MPS) ( 003435 ) , [ 15075 ]" at bounding box center [327, 48] width 325 height 16
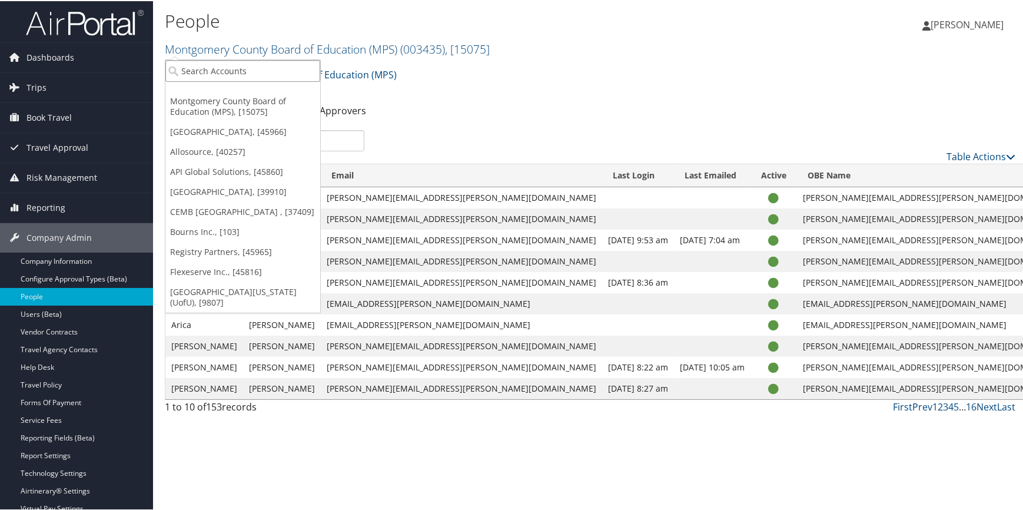
click at [245, 69] on input "search" at bounding box center [242, 70] width 155 height 22
type input "[GEOGRAPHIC_DATA]"
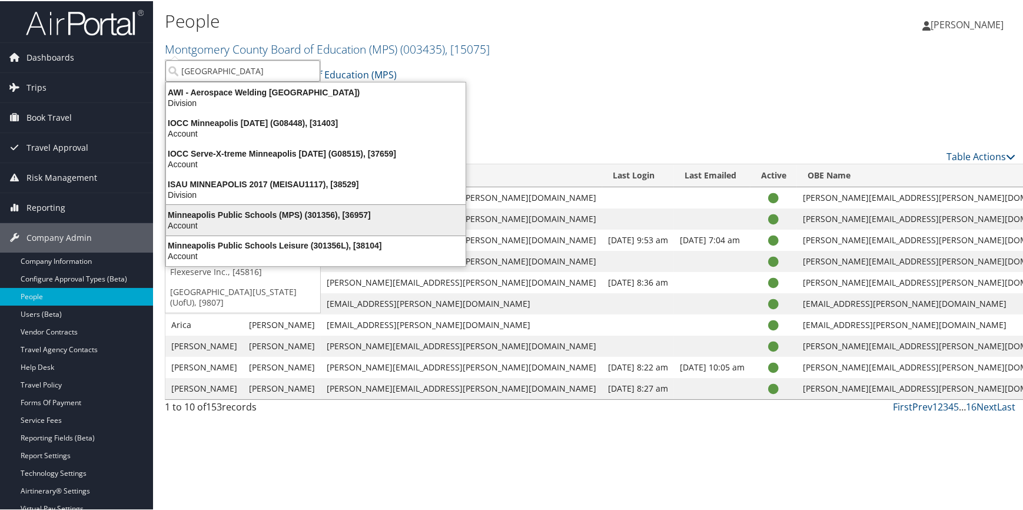
click at [305, 219] on div "Account" at bounding box center [316, 224] width 314 height 11
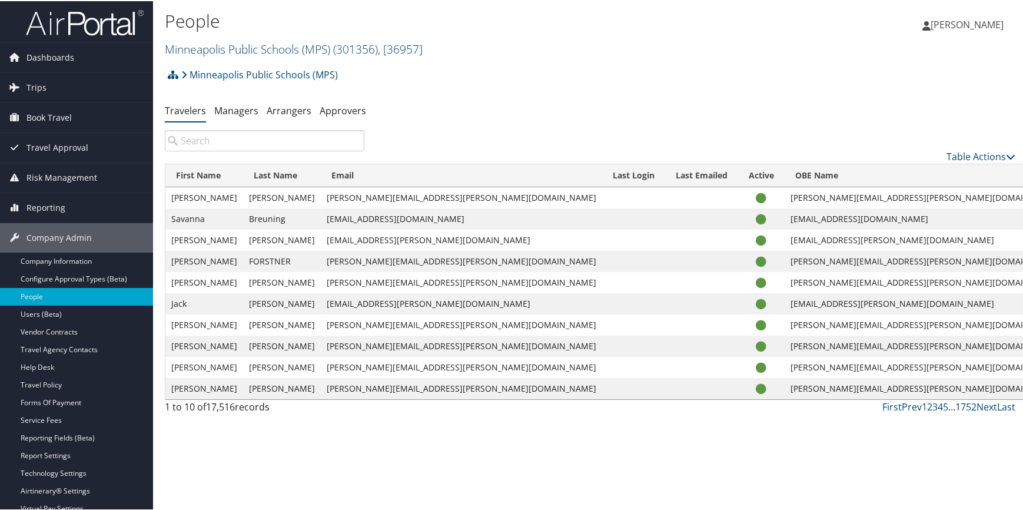
click at [230, 52] on link "Minneapolis Public Schools (MPS) ( 301356 ) , [ 36957 ]" at bounding box center [294, 48] width 258 height 16
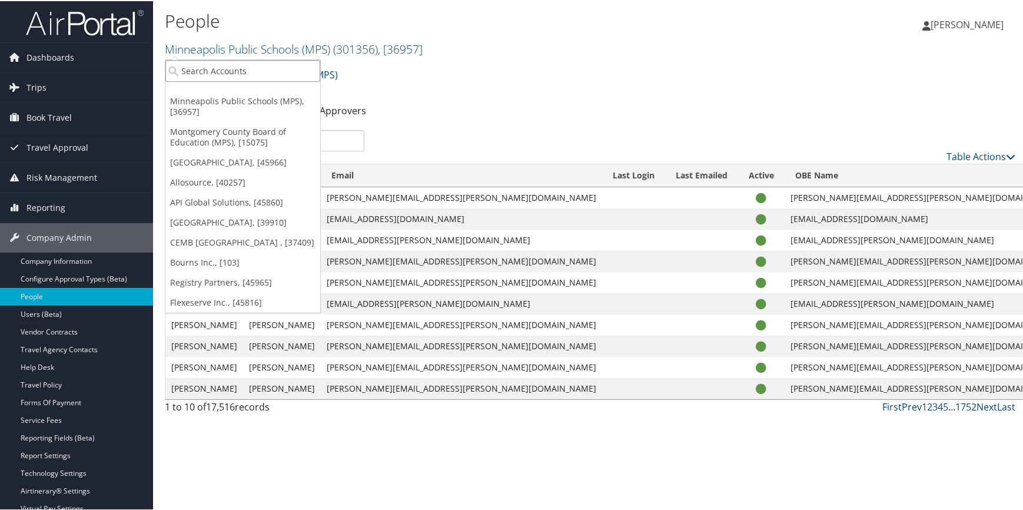
click at [224, 69] on input "search" at bounding box center [242, 70] width 155 height 22
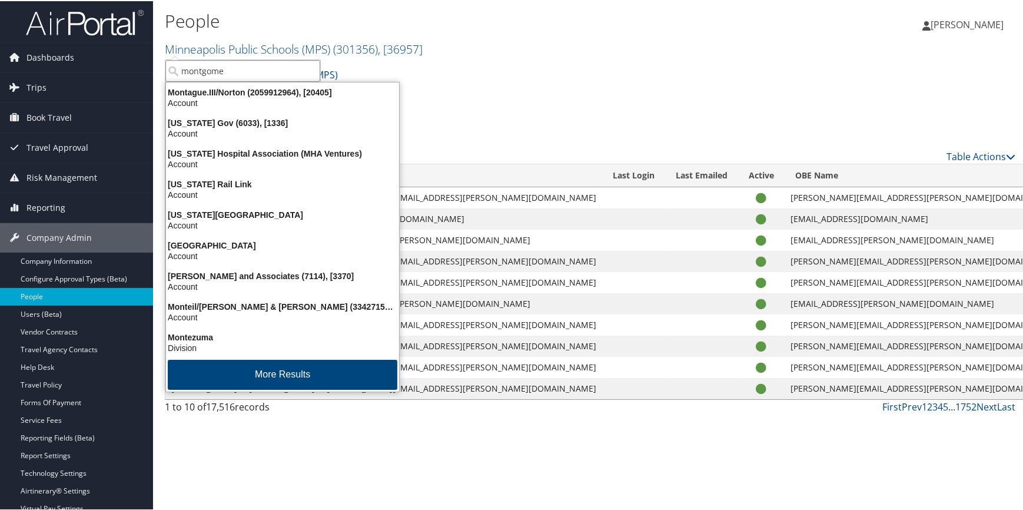
type input "montgomer"
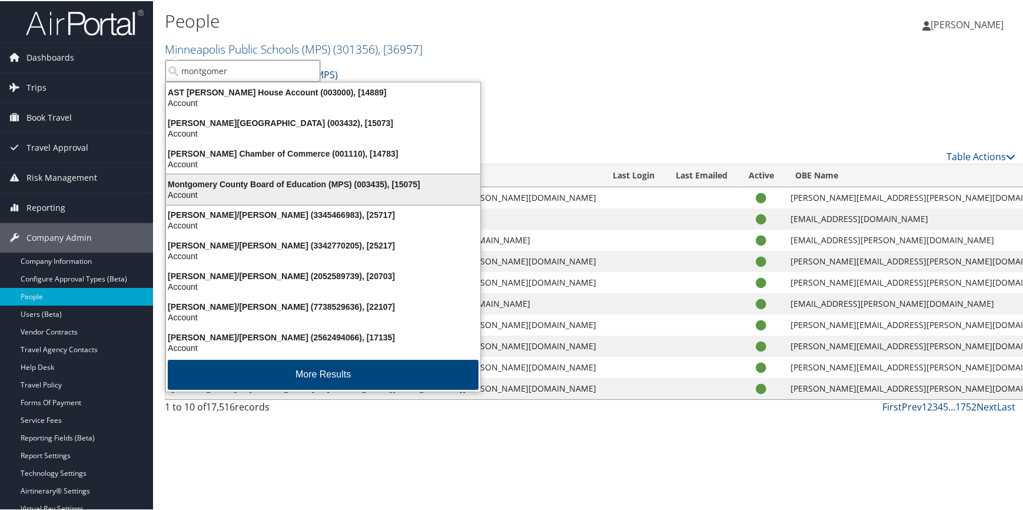
click at [300, 183] on div "Montgomery County Board of Education (MPS) (003435), [15075]" at bounding box center [323, 183] width 329 height 11
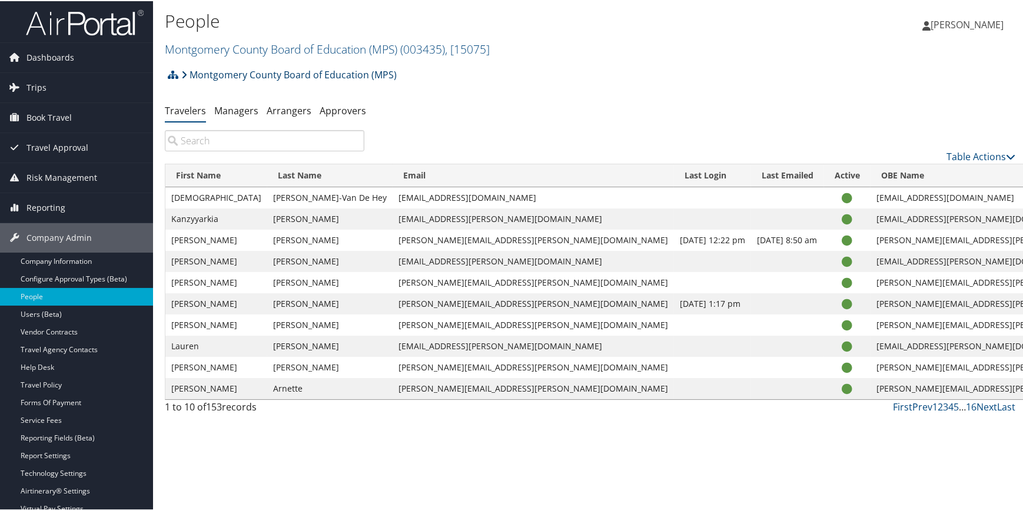
click at [271, 77] on link "Montgomery County Board of Education (MPS)" at bounding box center [289, 74] width 216 height 24
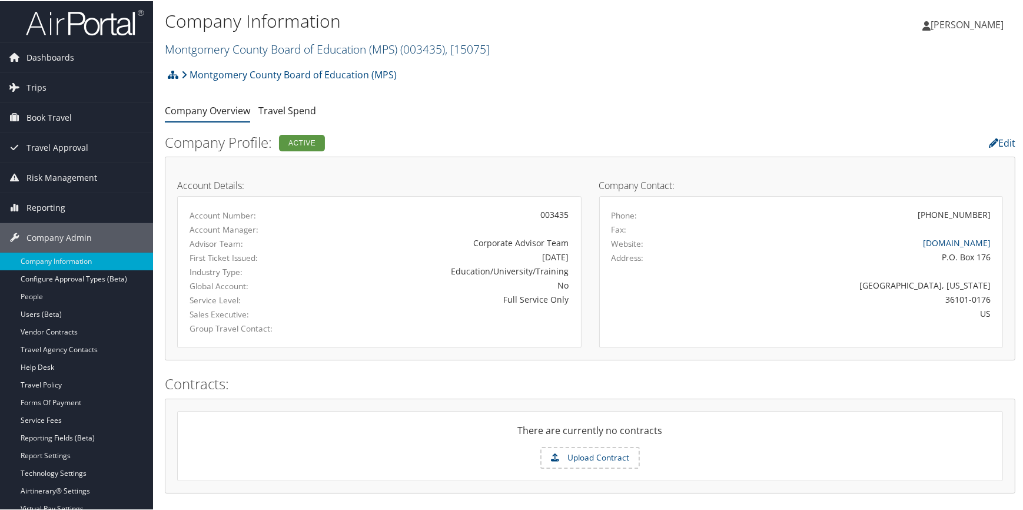
click at [282, 50] on link "Montgomery County Board of Education (MPS) ( 003435 ) , [ 15075 ]" at bounding box center [327, 48] width 325 height 16
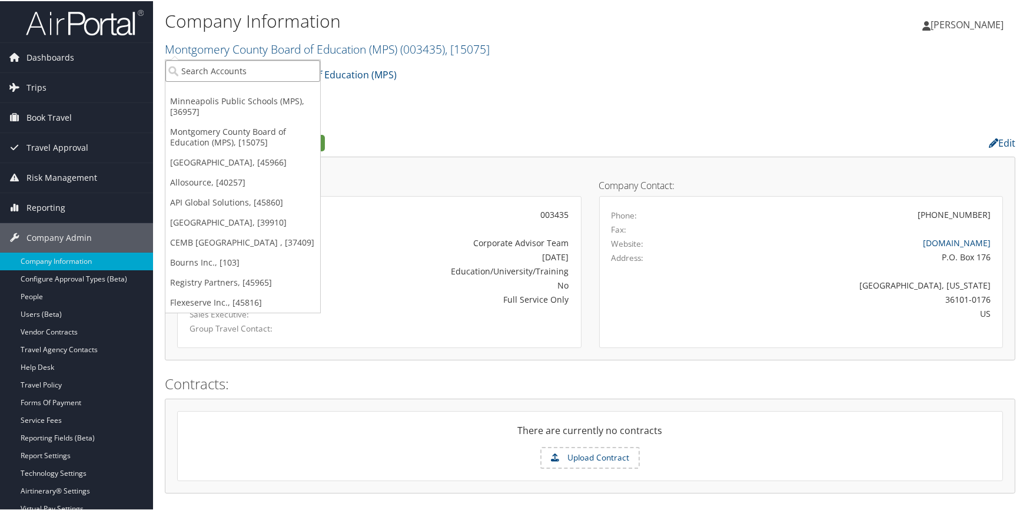
click at [274, 72] on input "search" at bounding box center [242, 70] width 155 height 22
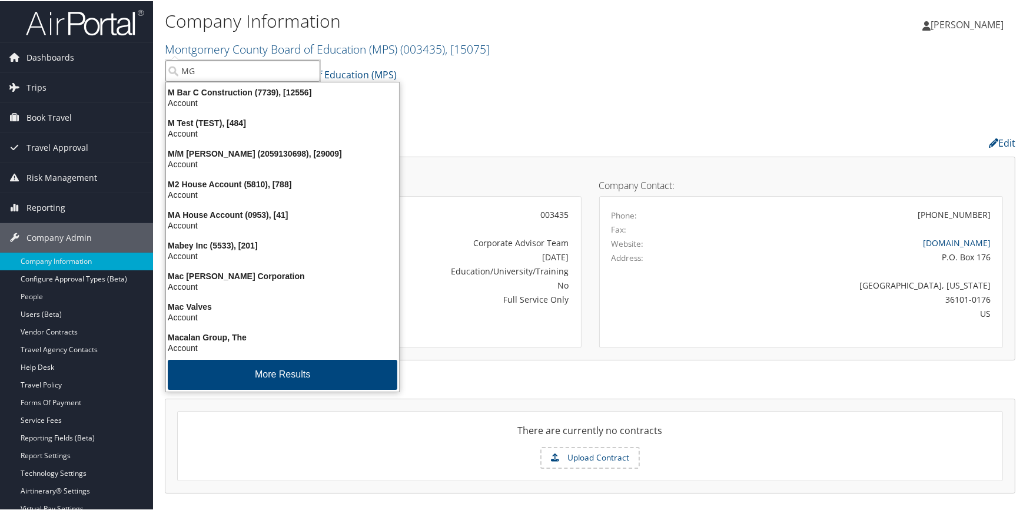
type input "MGM"
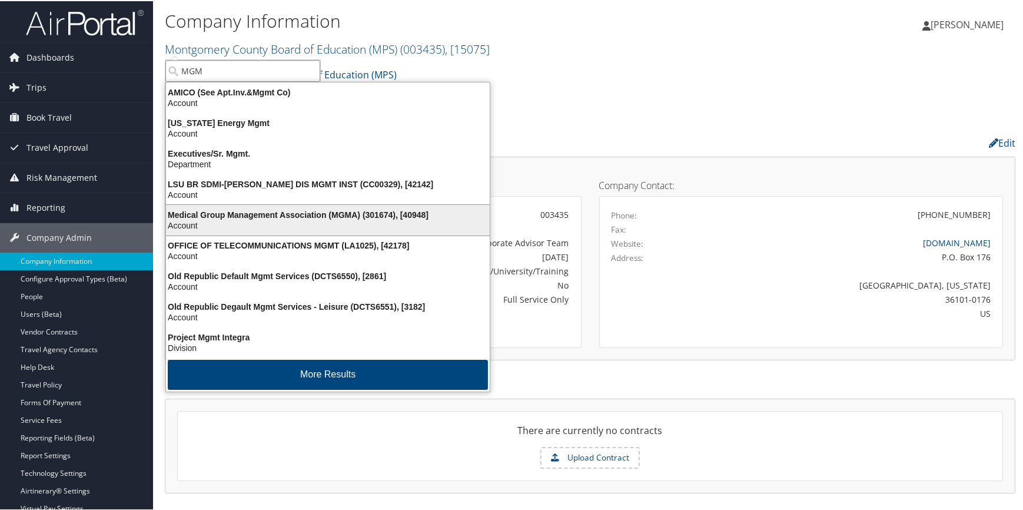
click at [312, 207] on div "Medical Group Management Association (MGMA) (301674), [40948] Account" at bounding box center [328, 219] width 320 height 27
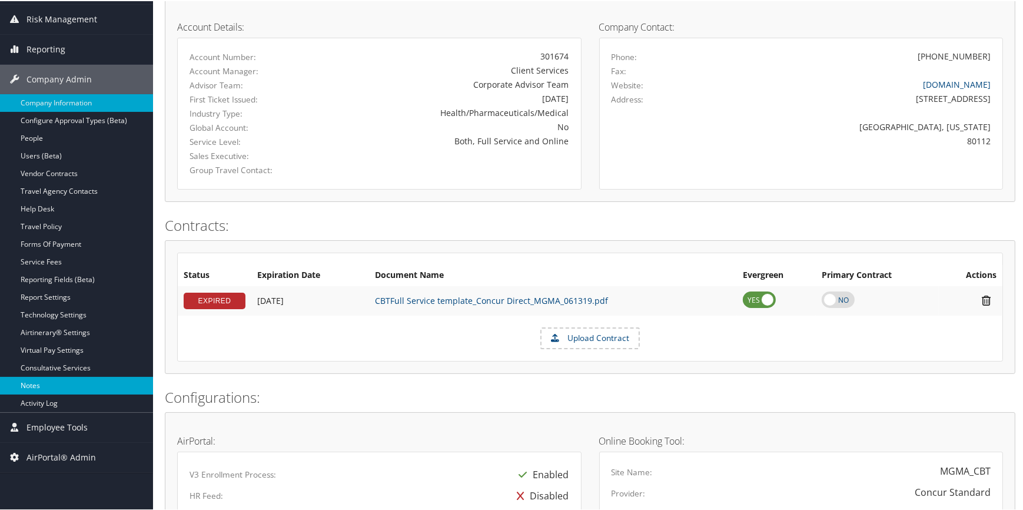
scroll to position [160, 0]
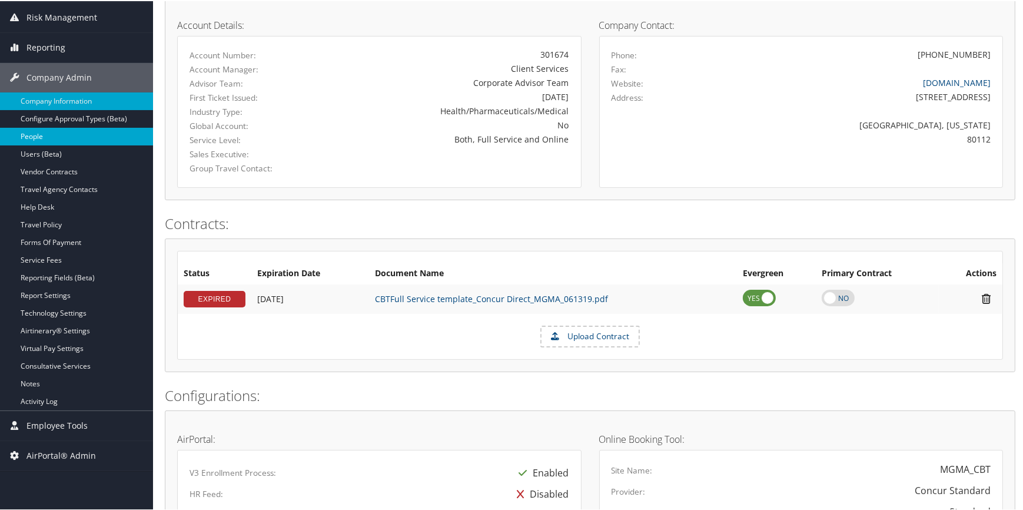
click at [90, 132] on link "People" at bounding box center [76, 136] width 153 height 18
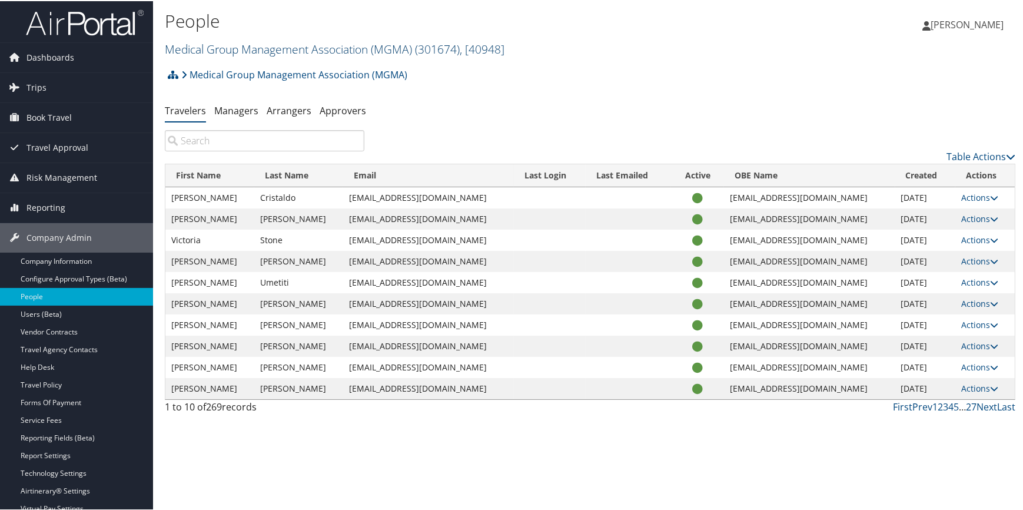
click at [216, 48] on link "Medical Group Management Association (MGMA) ( 301674 ) , [ 40948 ]" at bounding box center [335, 48] width 340 height 16
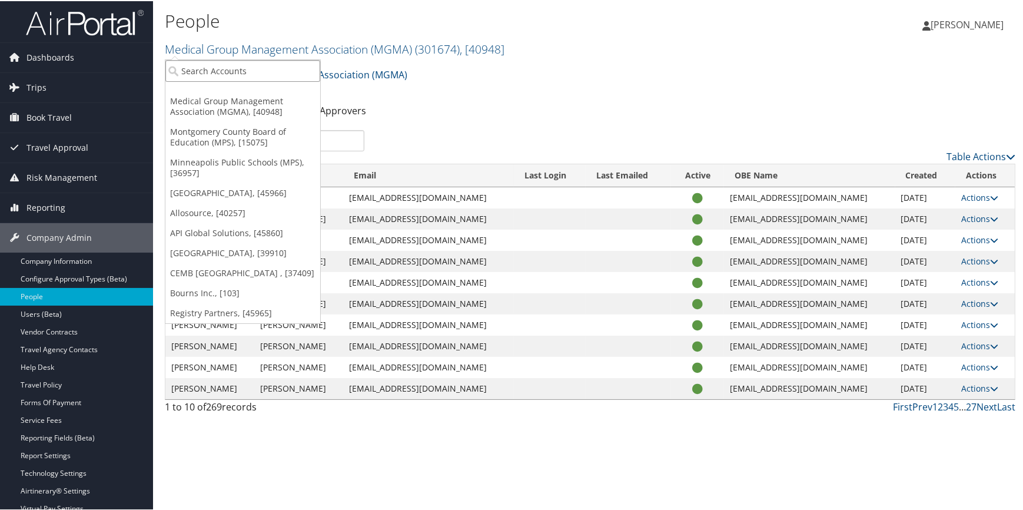
click at [200, 68] on input "search" at bounding box center [242, 70] width 155 height 22
click at [228, 230] on link "API Global Solutions, [45860]" at bounding box center [242, 232] width 155 height 20
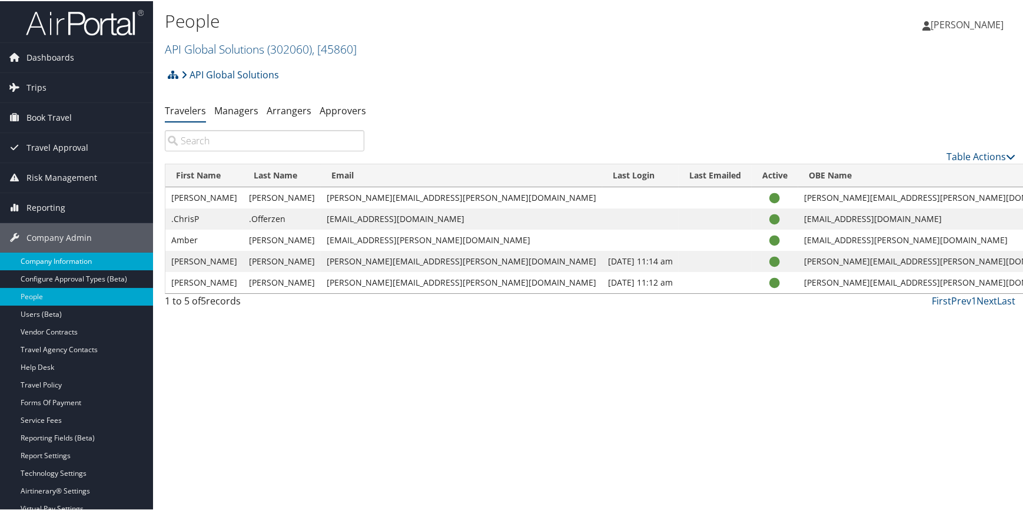
click at [85, 261] on link "Company Information" at bounding box center [76, 260] width 153 height 18
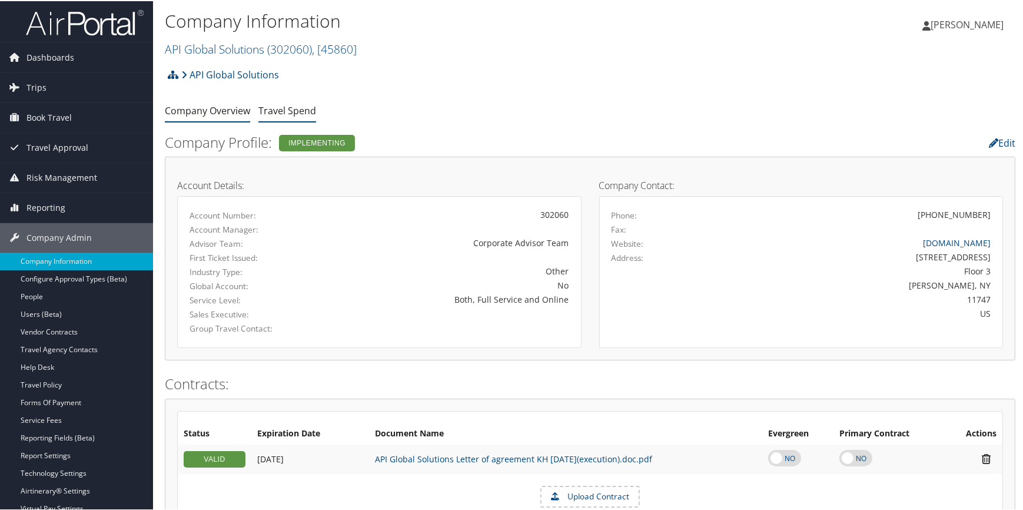
click at [282, 110] on link "Travel Spend" at bounding box center [288, 109] width 58 height 13
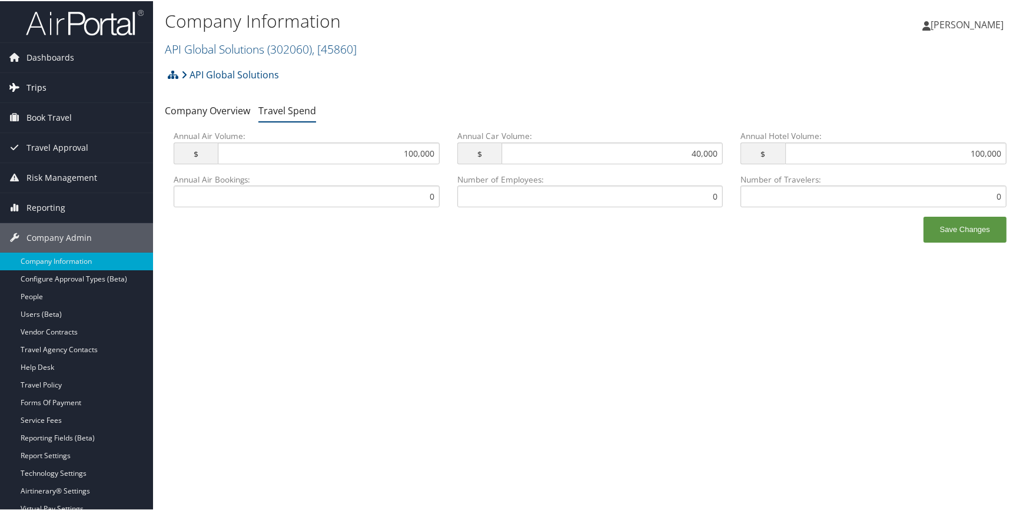
click at [41, 82] on span "Trips" at bounding box center [36, 86] width 20 height 29
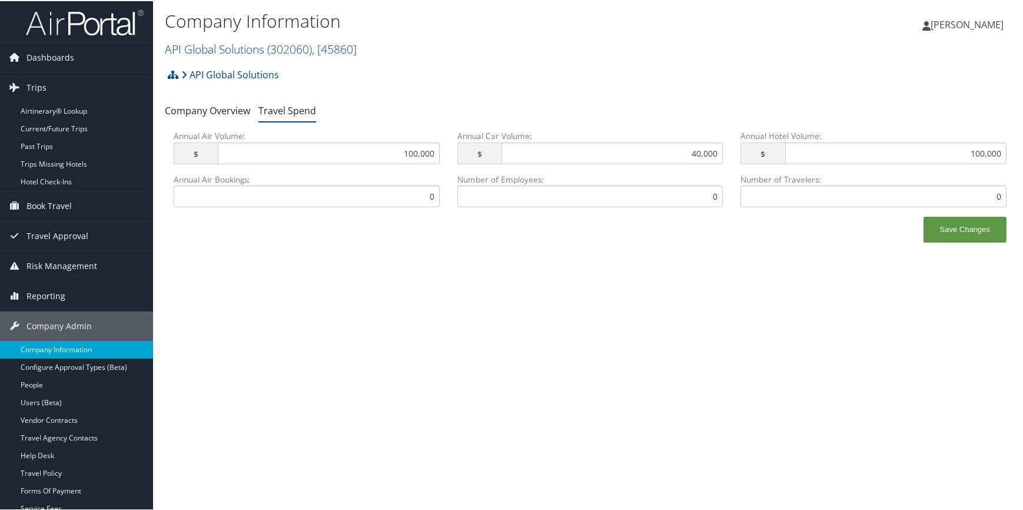
click at [413, 372] on div "Company Information API Global Solutions ( 302060 ) , [ 45860 ] API Global Solu…" at bounding box center [590, 255] width 874 height 510
click at [194, 107] on link "Company Overview" at bounding box center [207, 109] width 85 height 13
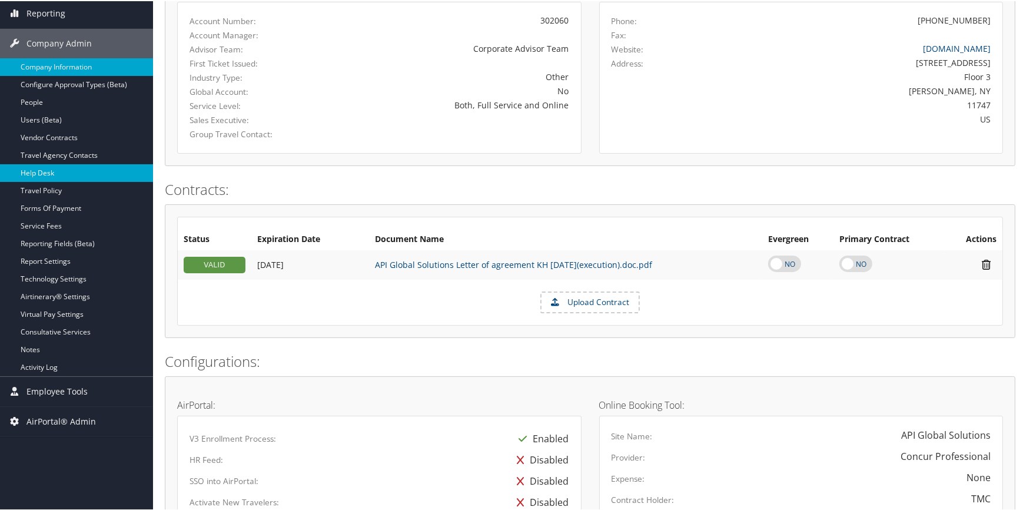
scroll to position [214, 0]
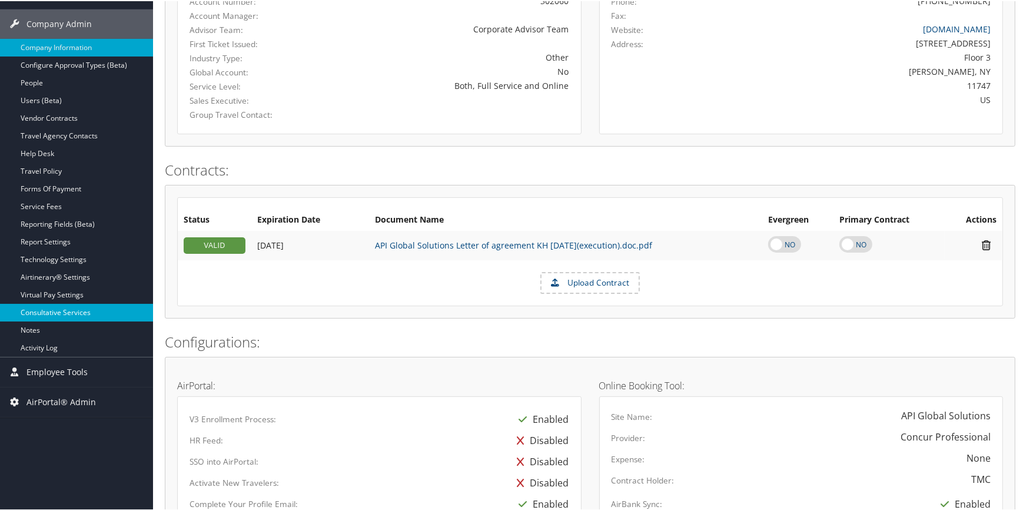
click at [77, 313] on link "Consultative Services" at bounding box center [76, 312] width 153 height 18
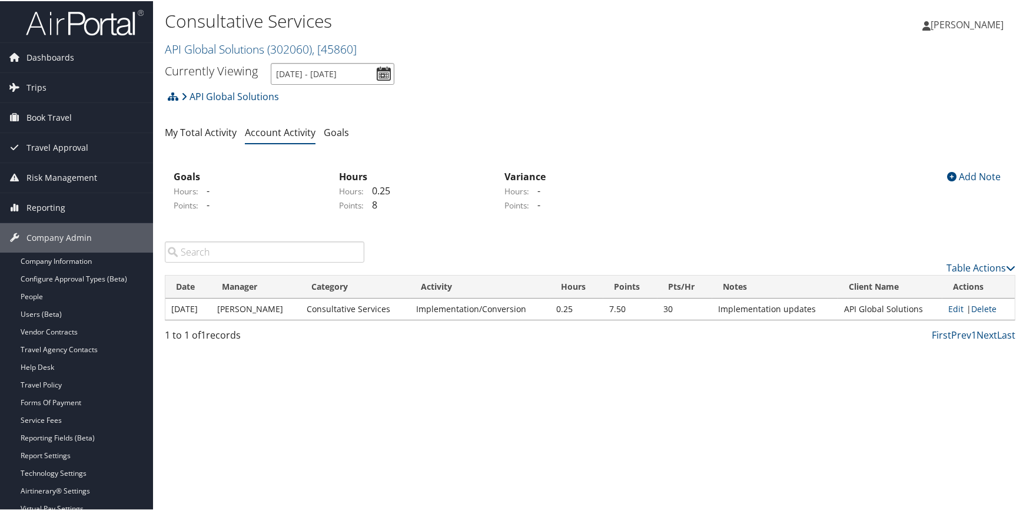
click at [386, 75] on input "[DATE] - [DATE]" at bounding box center [333, 73] width 124 height 22
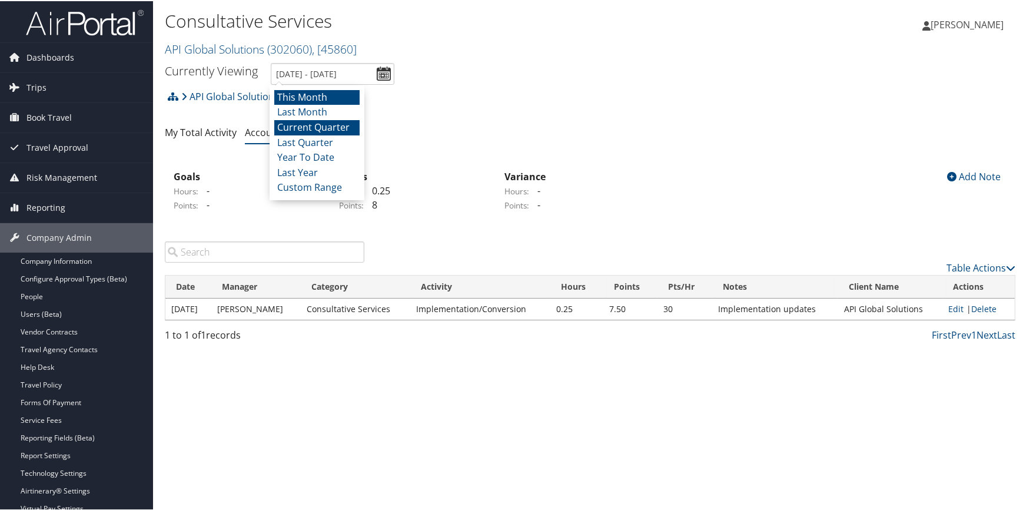
click at [353, 94] on li "This Month" at bounding box center [316, 96] width 85 height 15
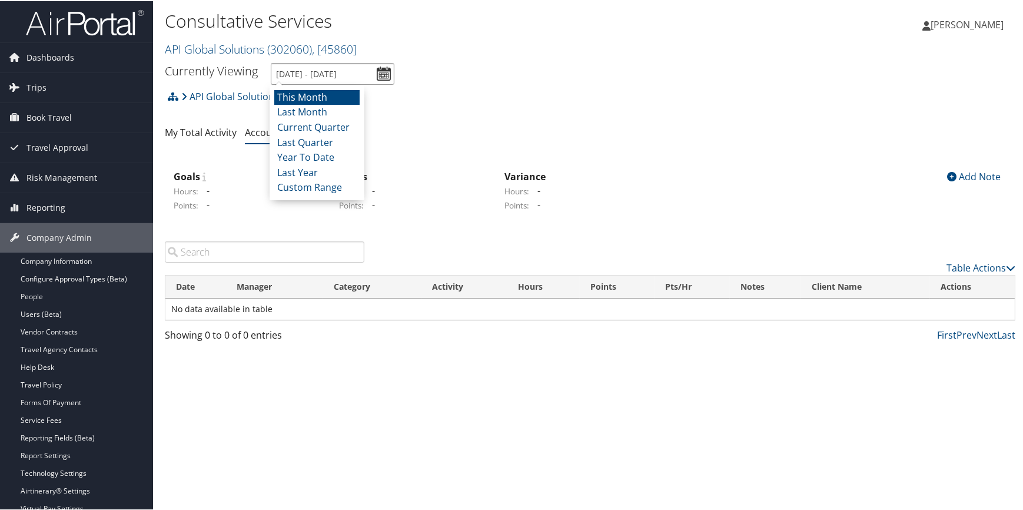
click at [377, 69] on input "[DATE] - [DATE]" at bounding box center [333, 73] width 124 height 22
click at [326, 157] on li "Year To Date" at bounding box center [316, 156] width 85 height 15
type input "[DATE] - [DATE]"
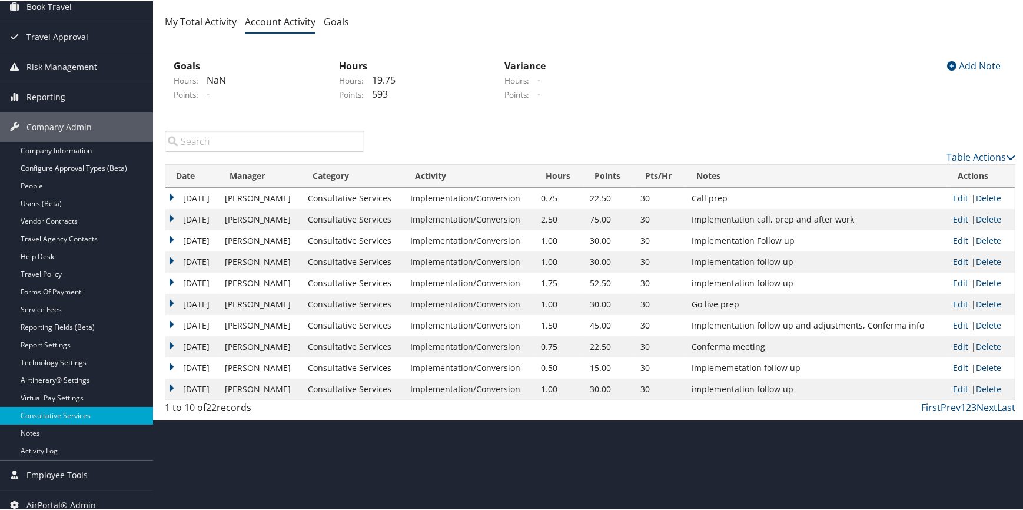
scroll to position [119, 0]
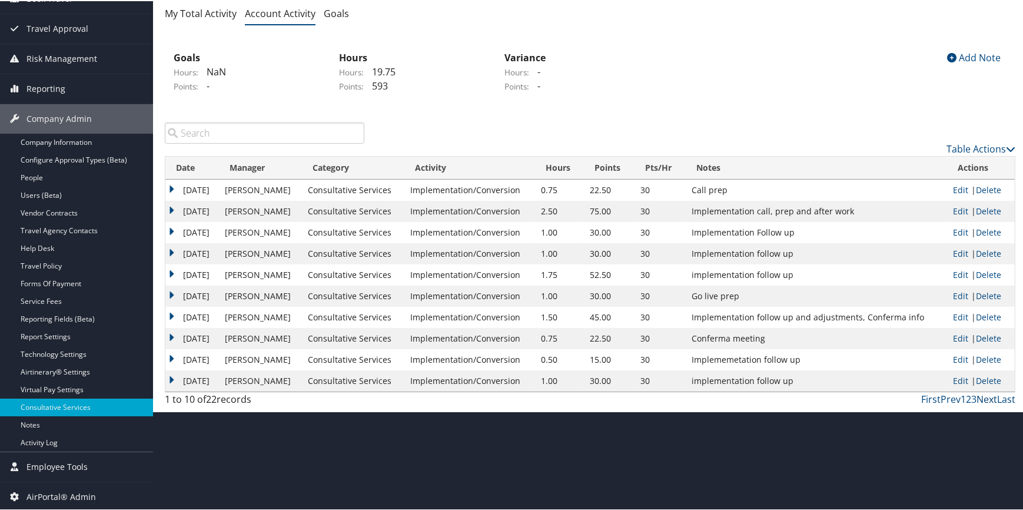
click at [985, 399] on link "Next" at bounding box center [987, 398] width 21 height 13
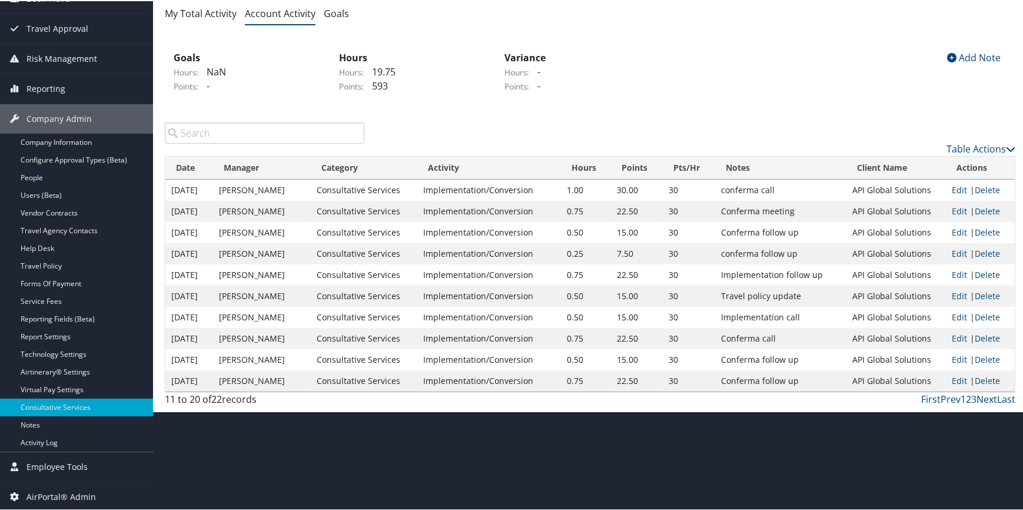
click at [985, 397] on link "Next" at bounding box center [987, 398] width 21 height 13
